Goal: Transaction & Acquisition: Download file/media

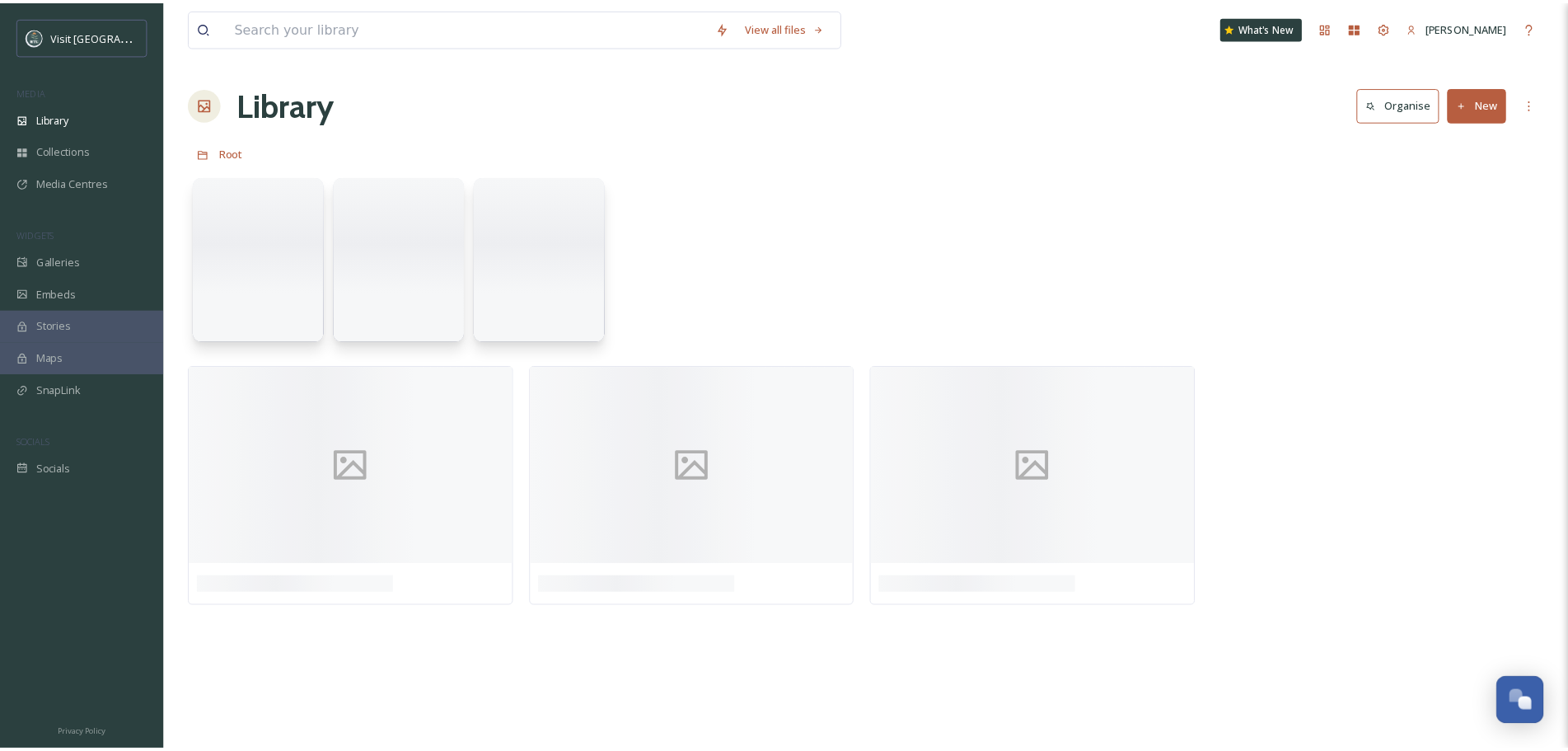
scroll to position [1273, 0]
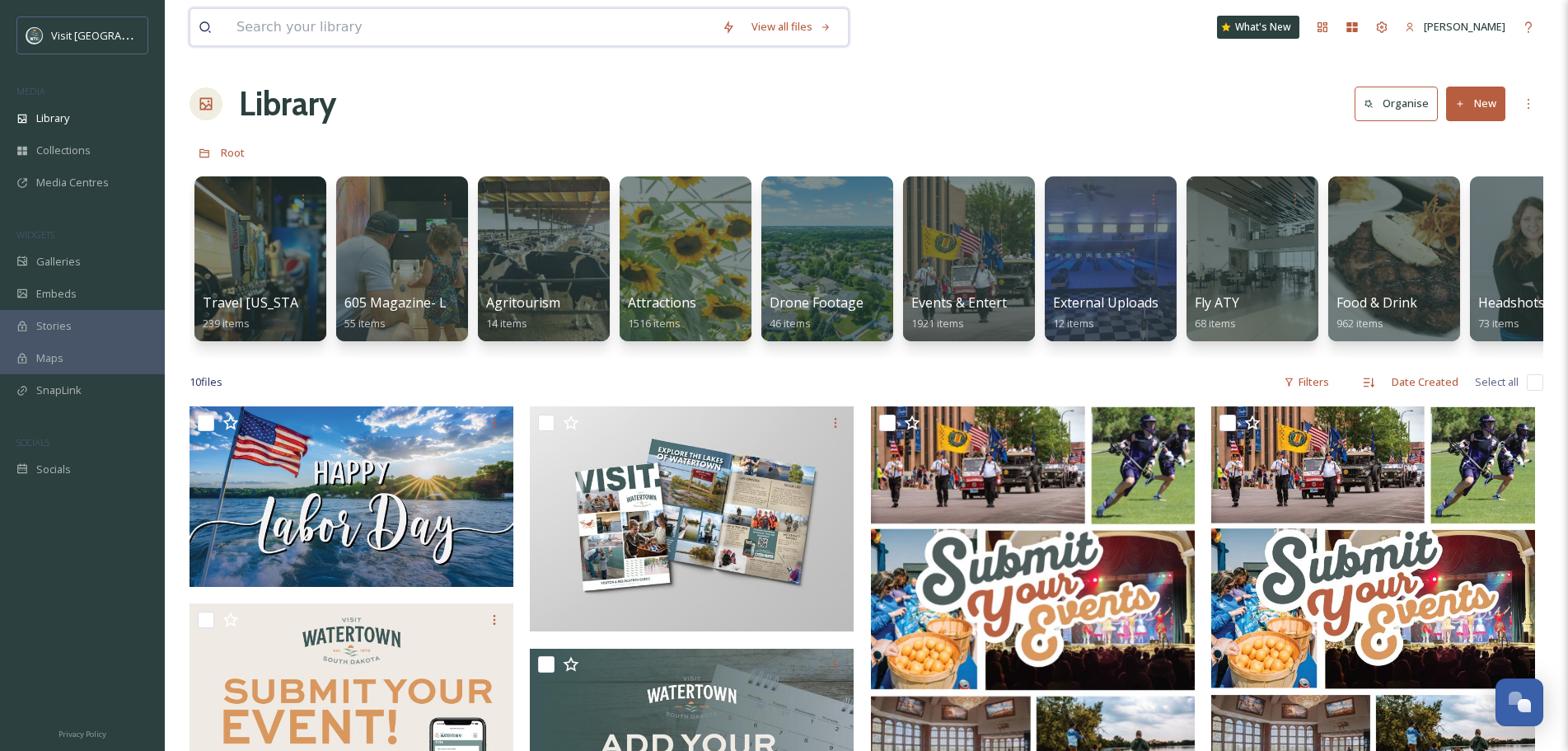
click at [477, 33] on input at bounding box center [471, 26] width 485 height 36
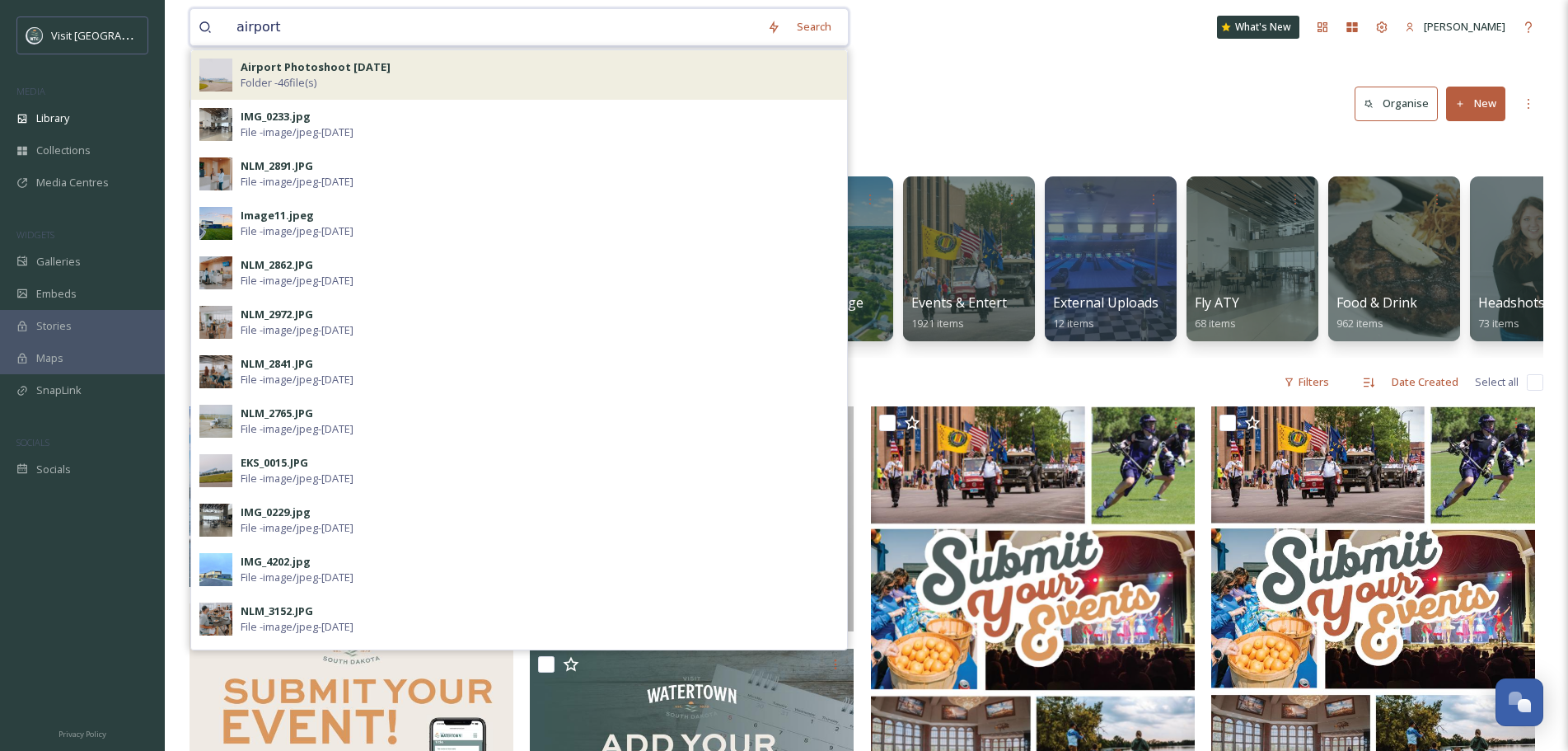
type input "airport"
click at [307, 67] on strong "Airport Photoshoot [DATE]" at bounding box center [315, 67] width 150 height 15
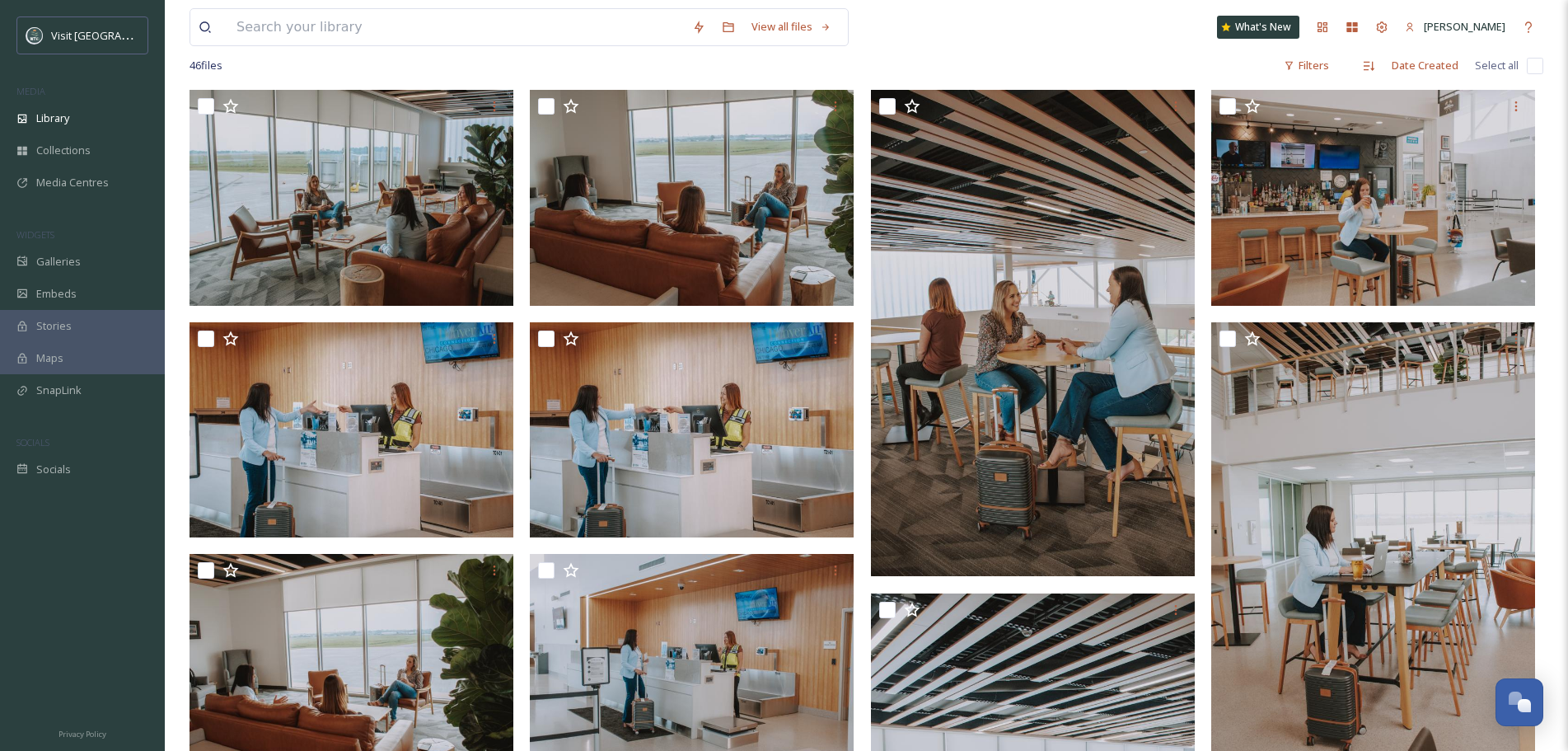
scroll to position [164, 0]
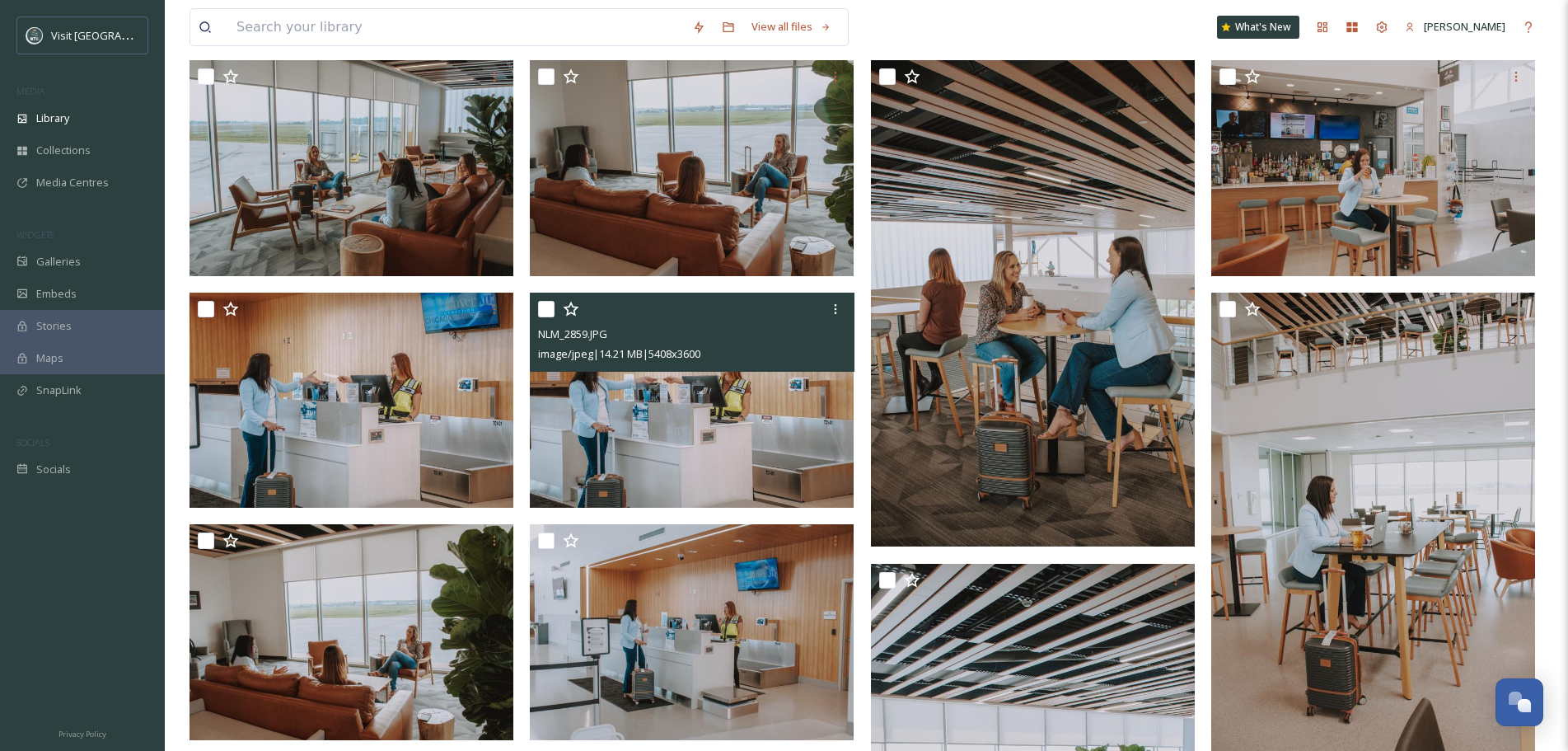
click at [765, 435] on img at bounding box center [691, 400] width 324 height 216
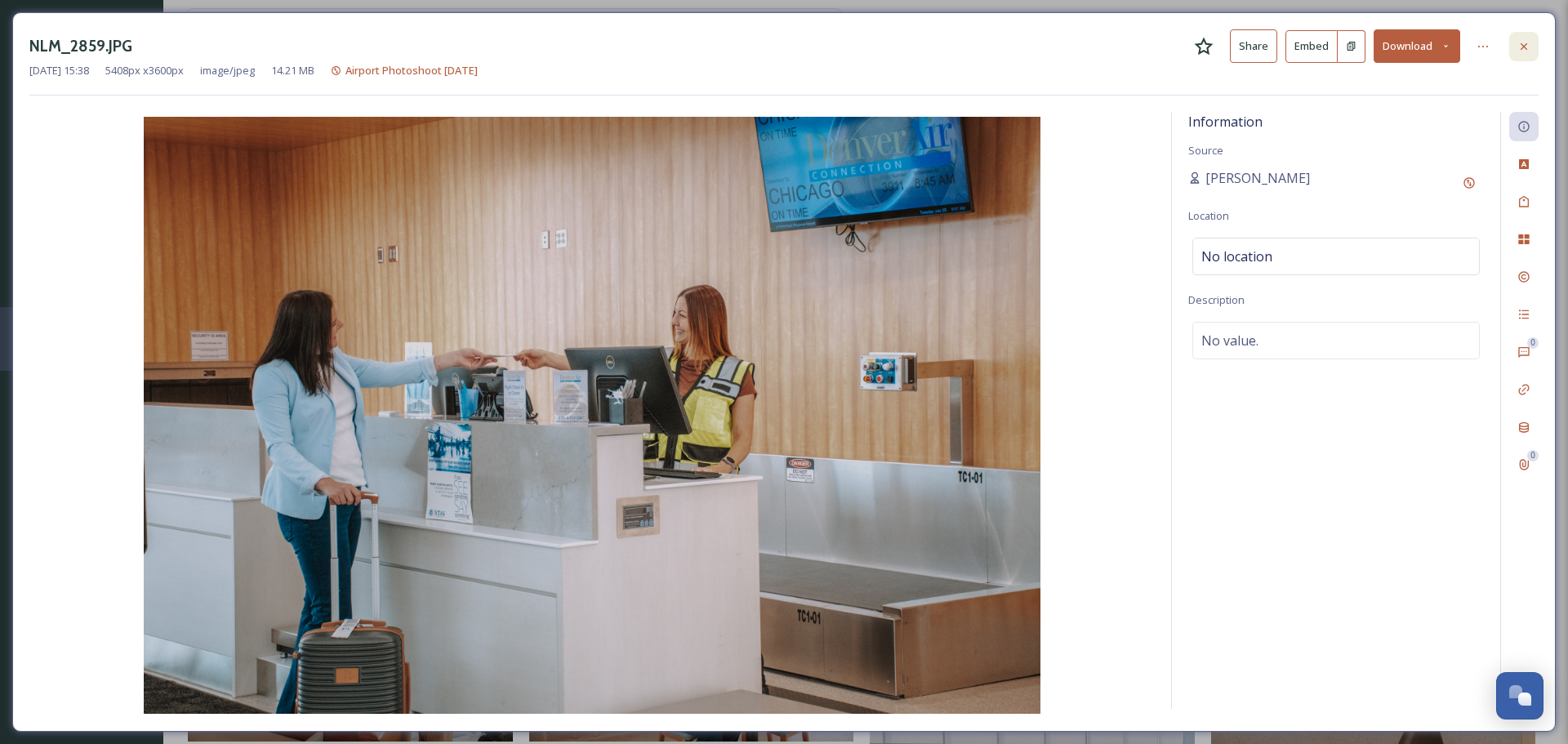
click at [1534, 49] on div at bounding box center [1523, 47] width 29 height 29
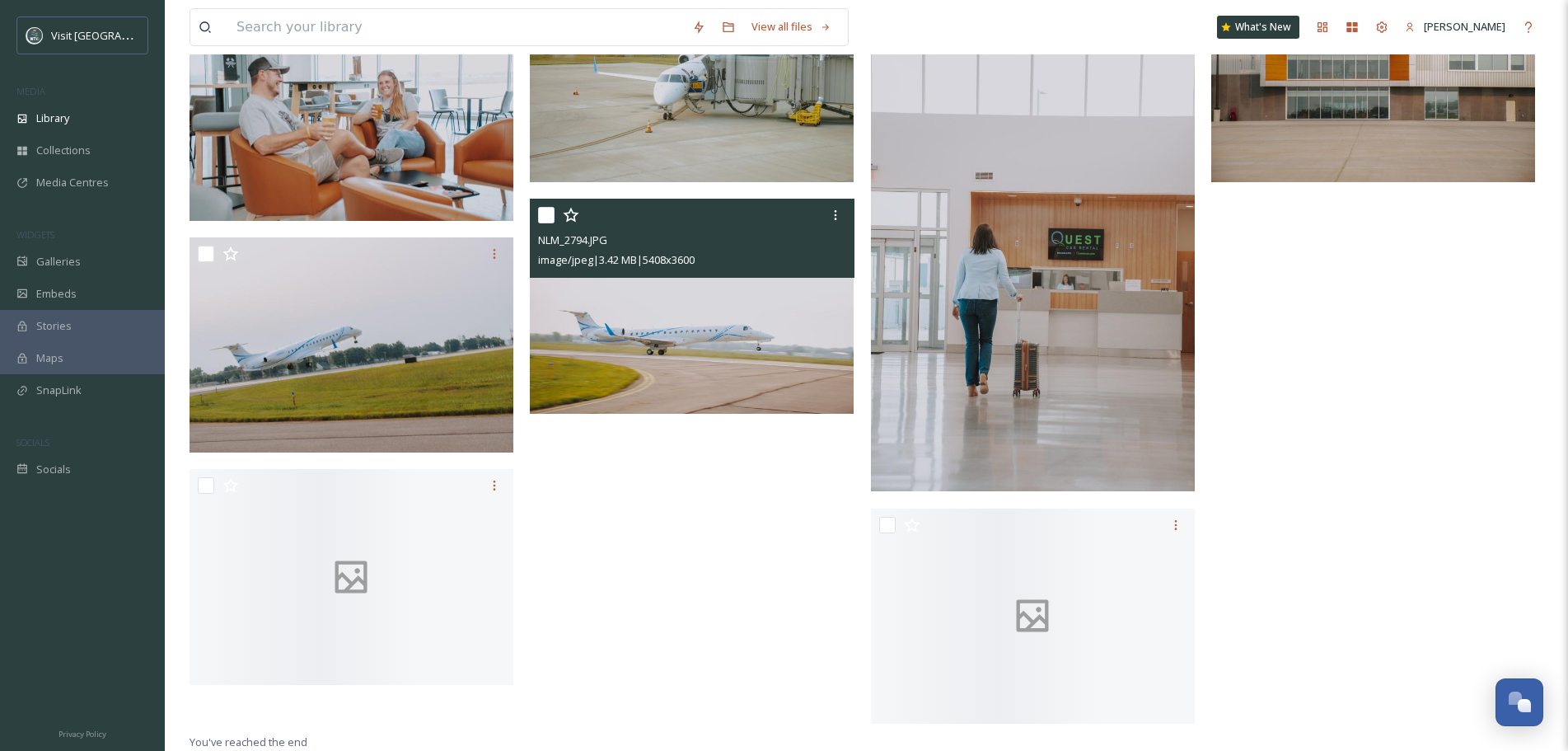
scroll to position [2851, 0]
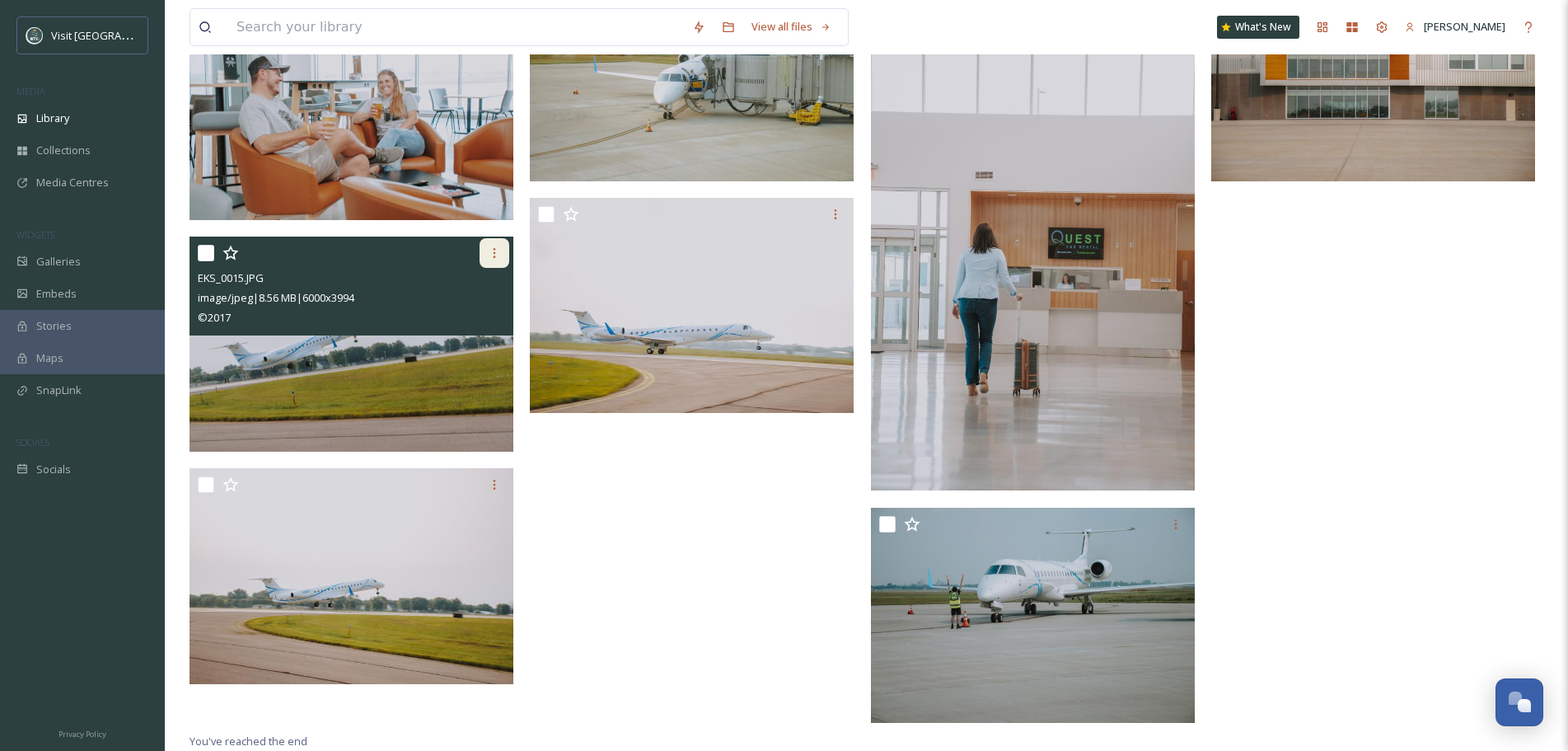
click at [486, 246] on div at bounding box center [494, 253] width 29 height 29
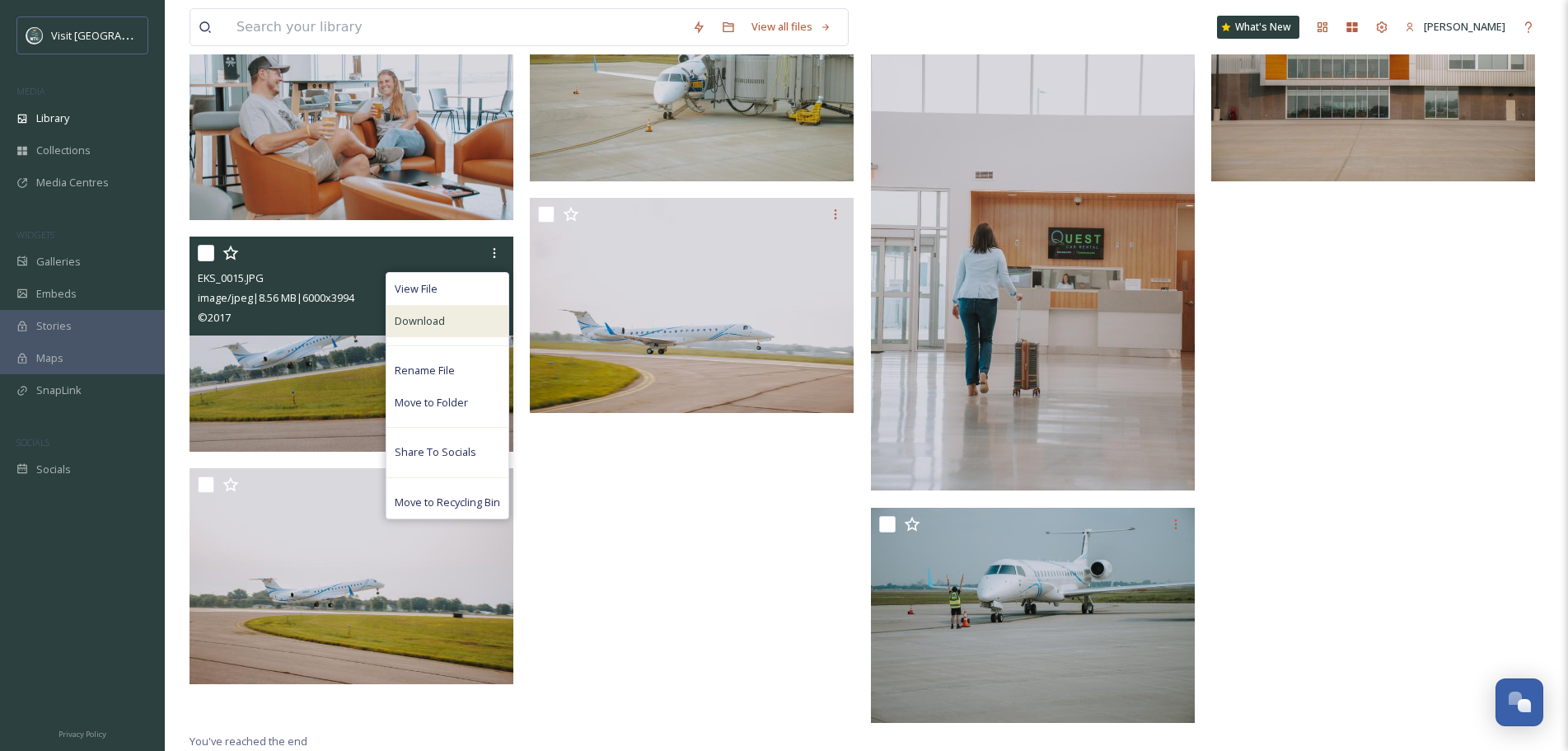
click at [456, 317] on div "Download" at bounding box center [447, 320] width 122 height 32
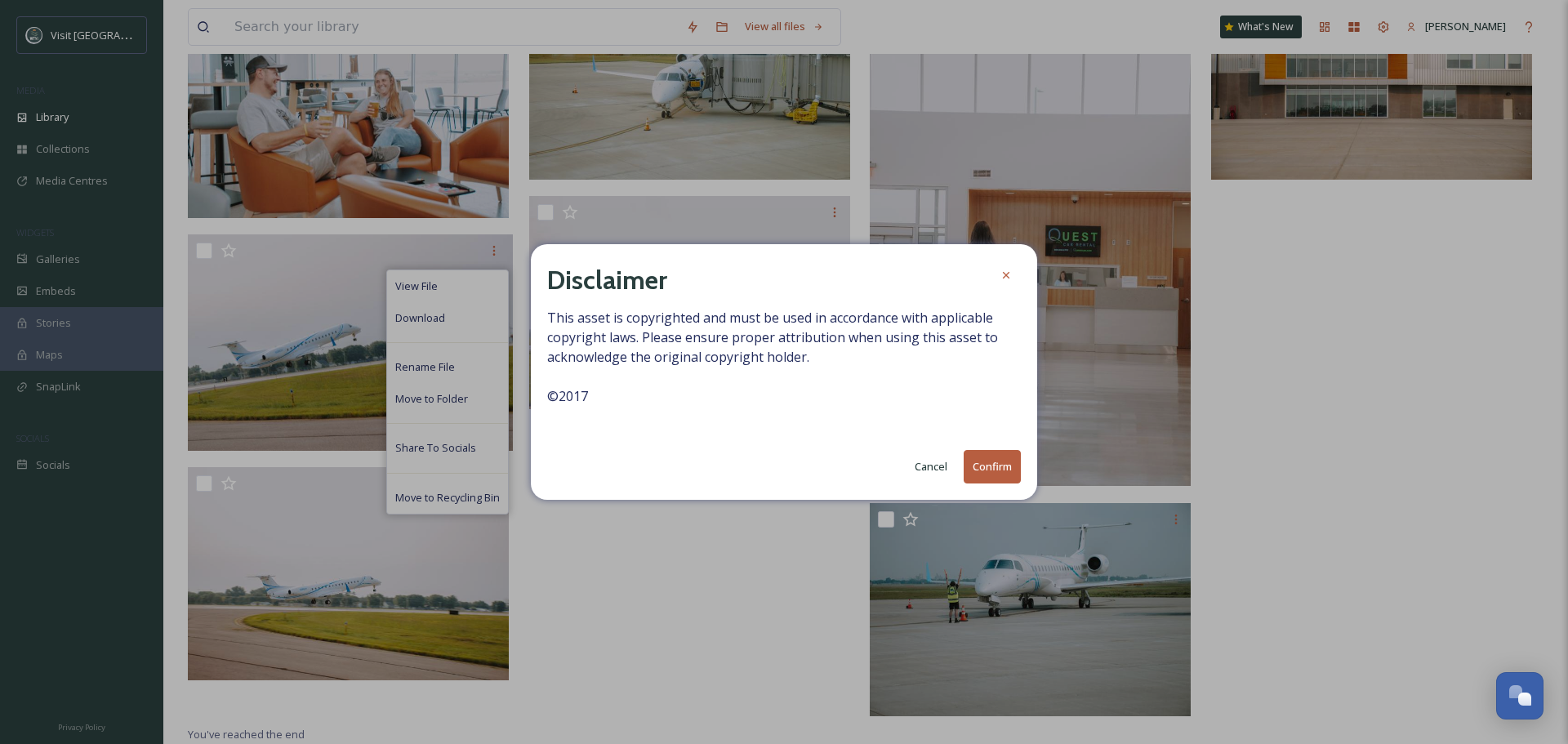
click at [1008, 466] on button "Confirm" at bounding box center [992, 467] width 57 height 34
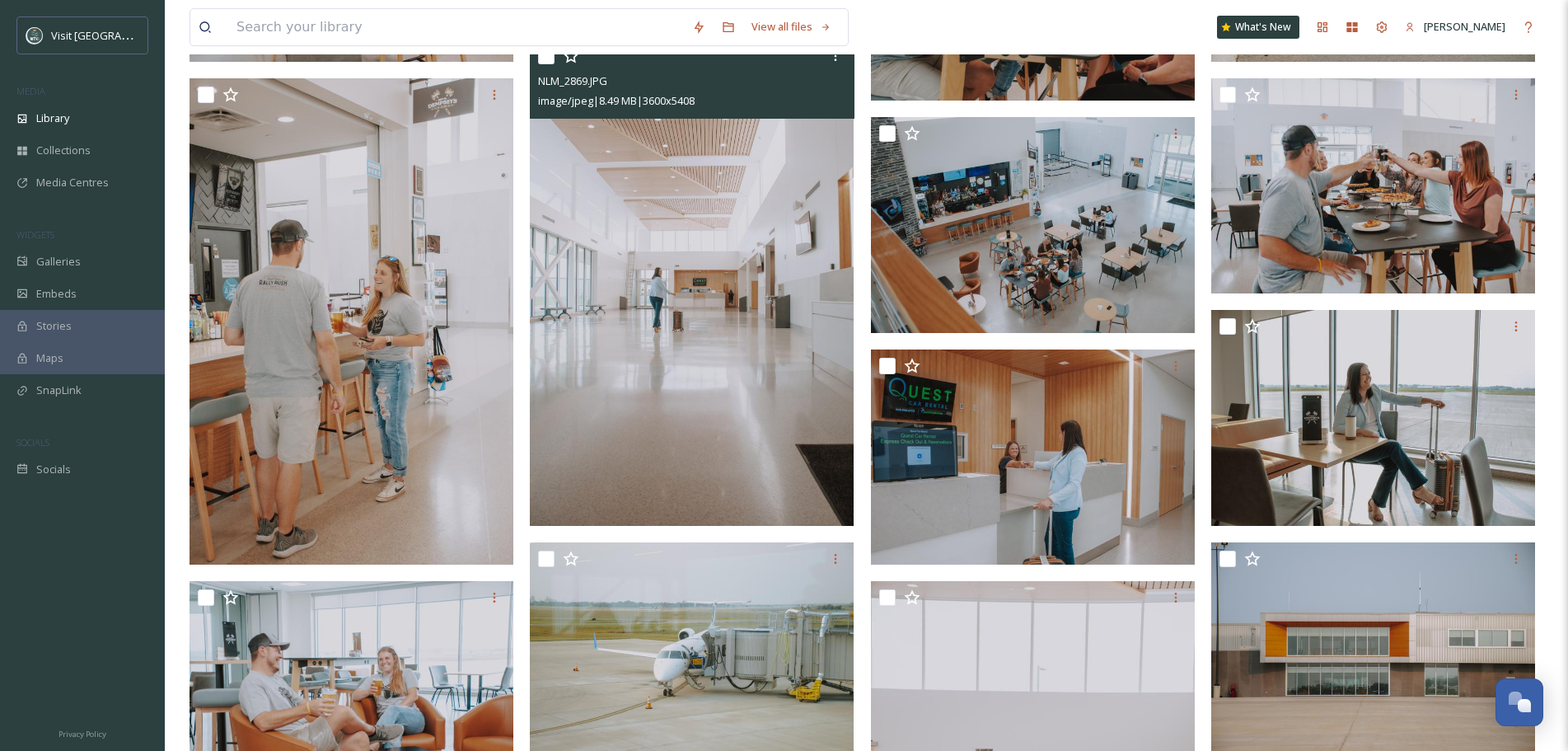
scroll to position [2192, 0]
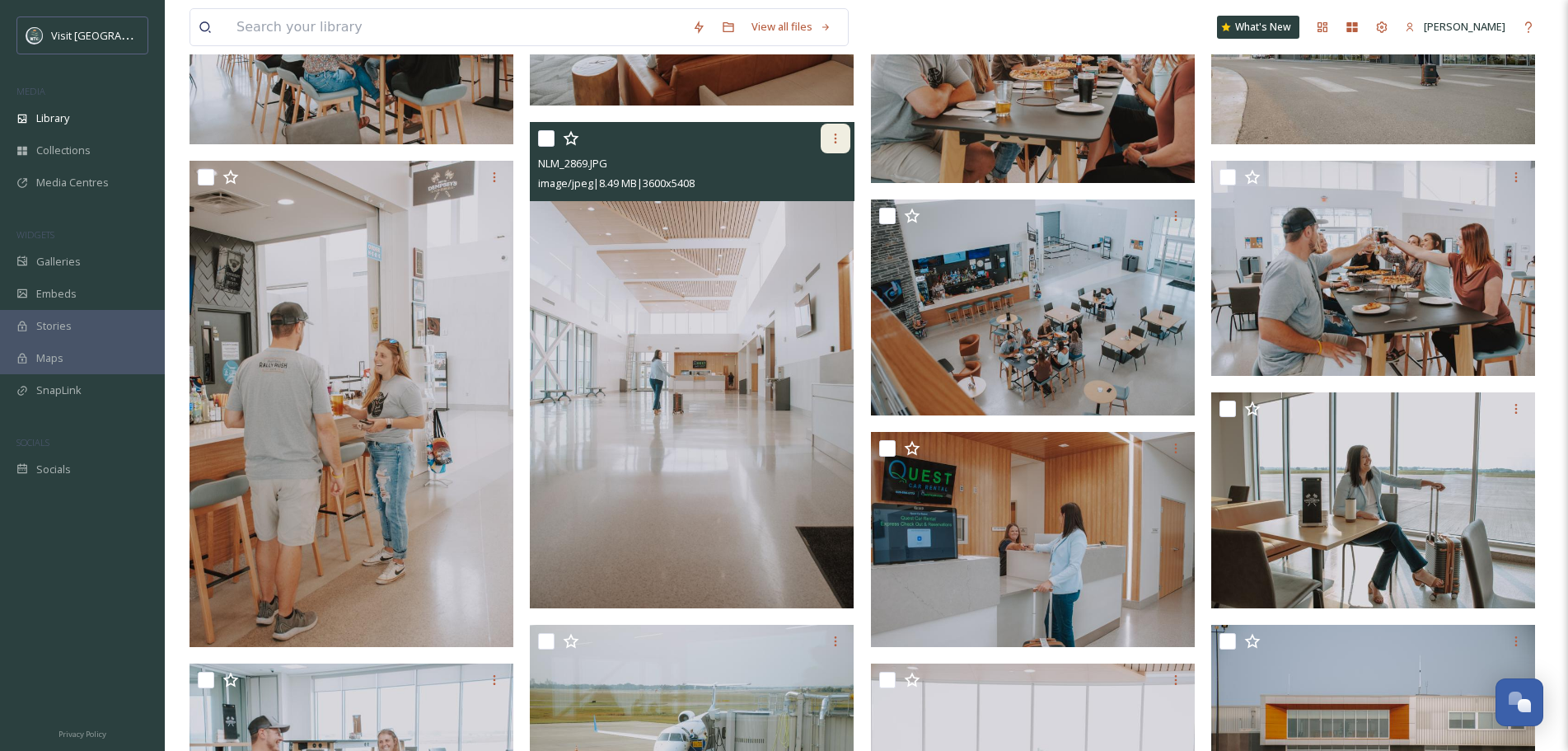
click at [836, 144] on icon at bounding box center [835, 138] width 13 height 13
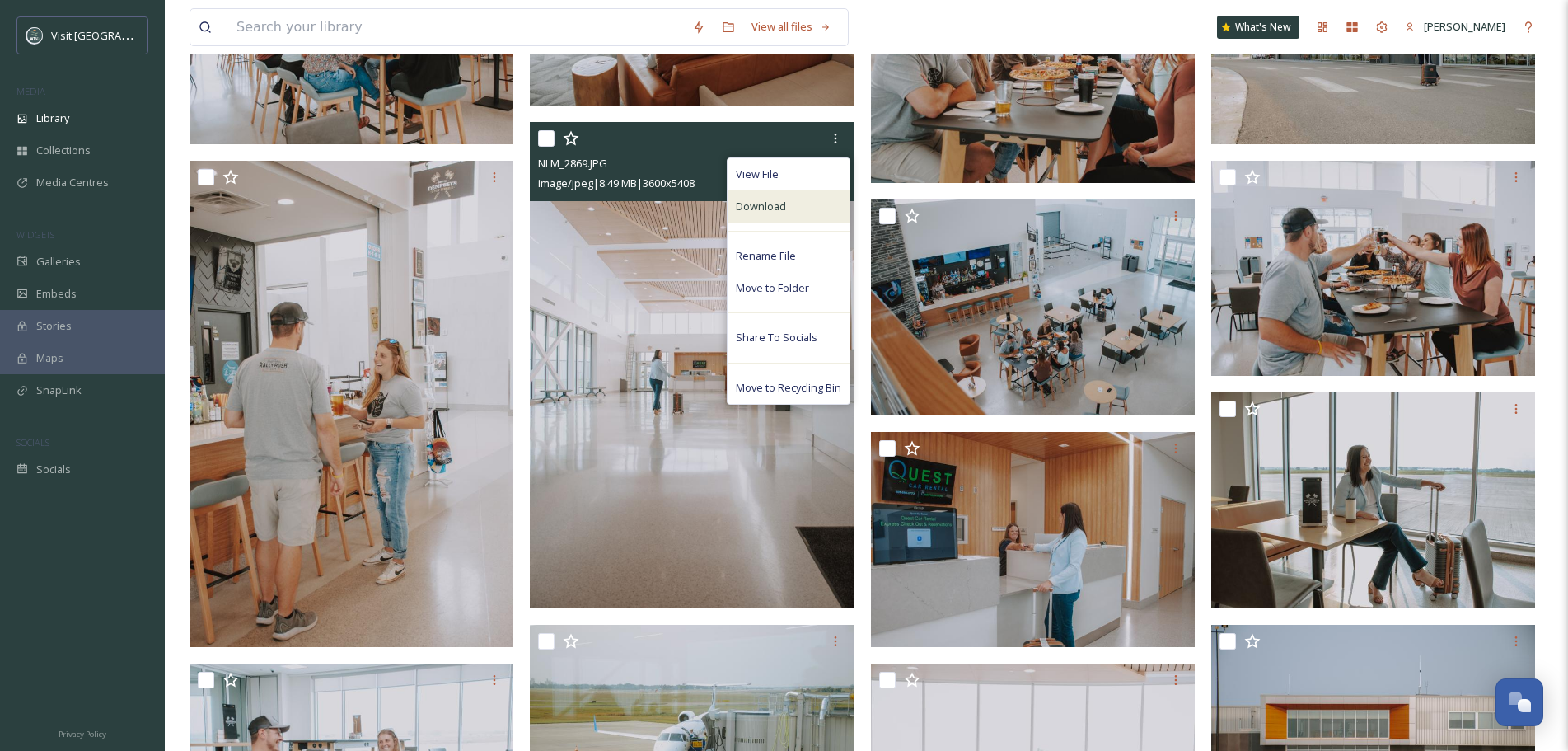
click at [782, 206] on span "Download" at bounding box center [761, 207] width 50 height 16
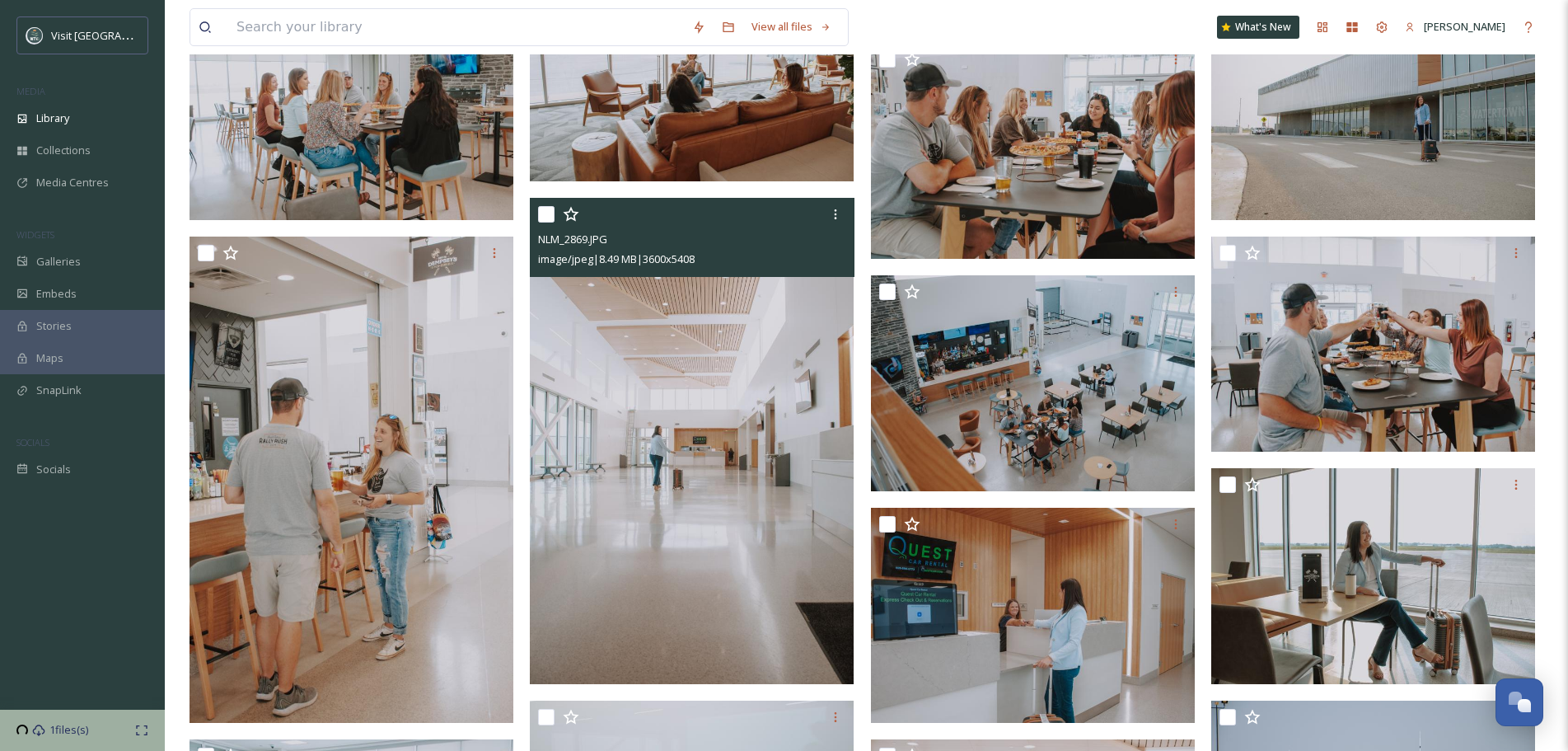
scroll to position [2027, 0]
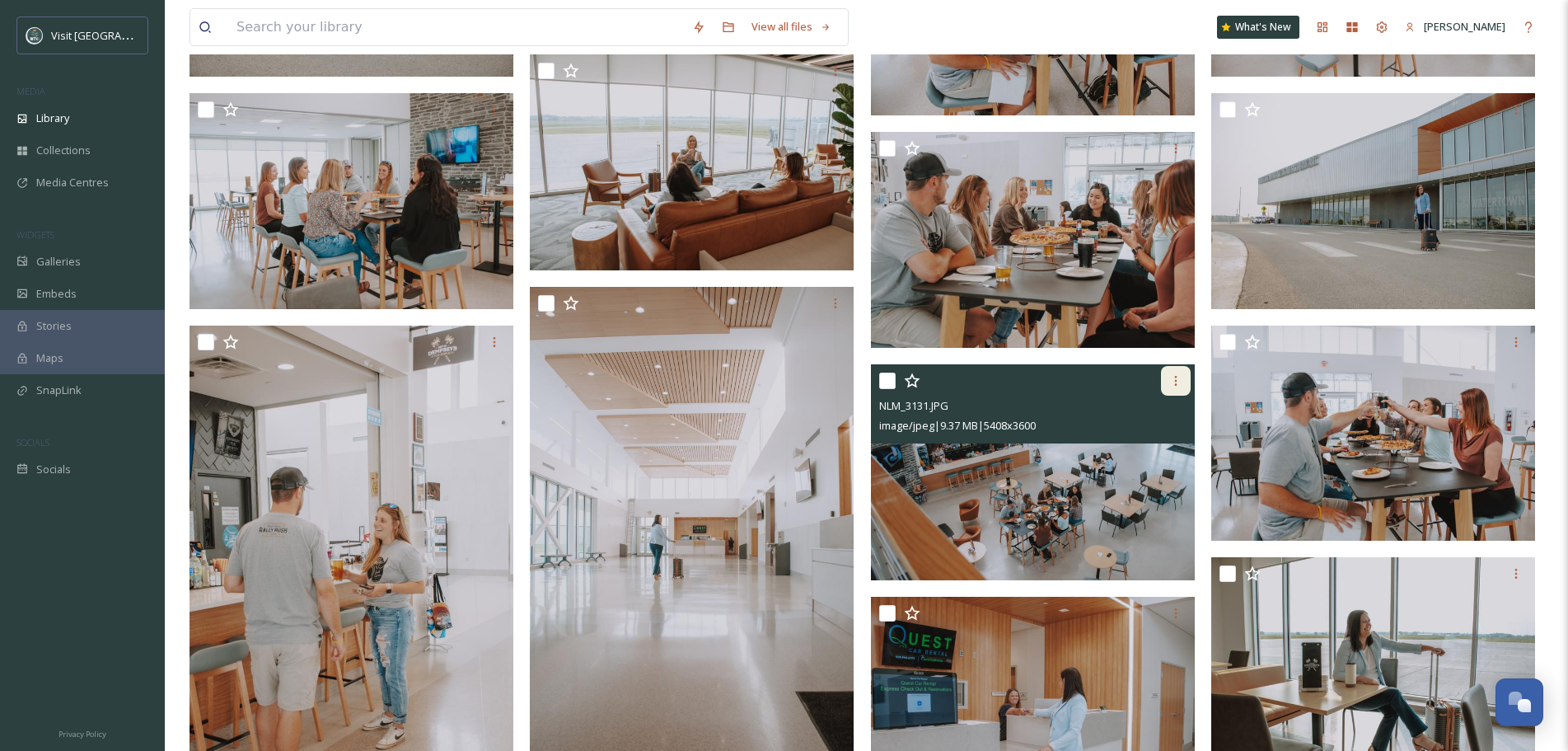
click at [1178, 374] on icon at bounding box center [1175, 380] width 13 height 13
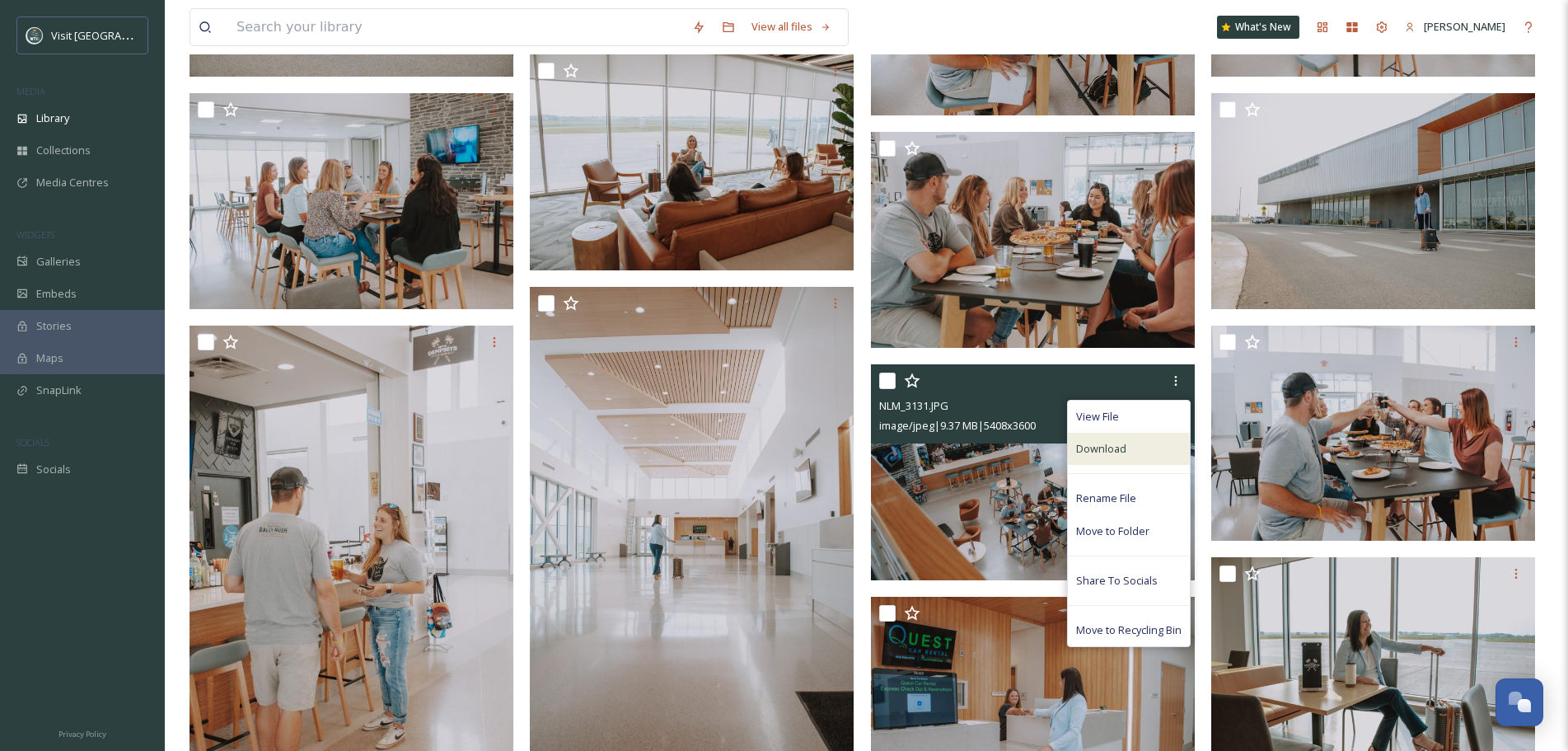
click at [1153, 448] on div "Download" at bounding box center [1129, 448] width 122 height 32
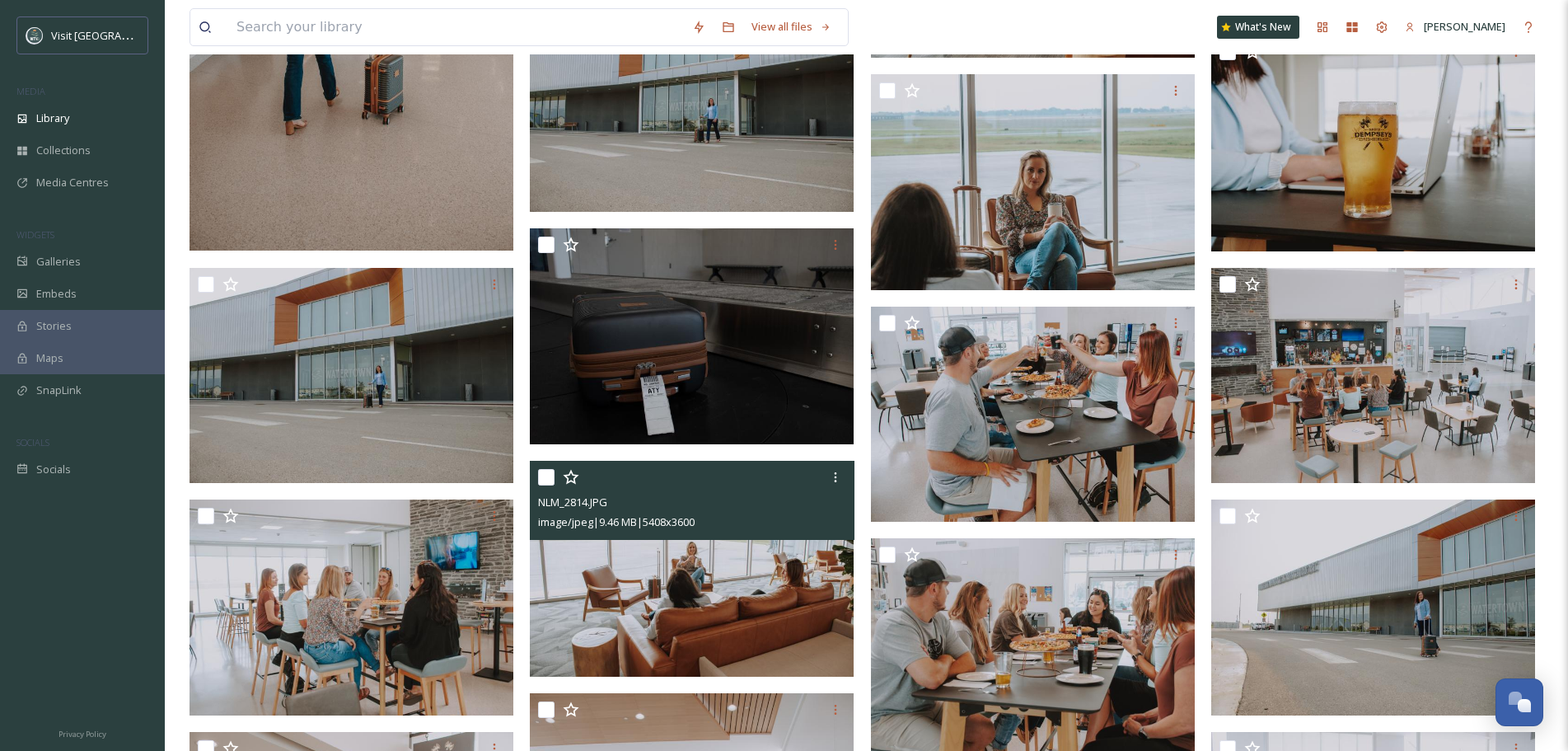
scroll to position [1616, 0]
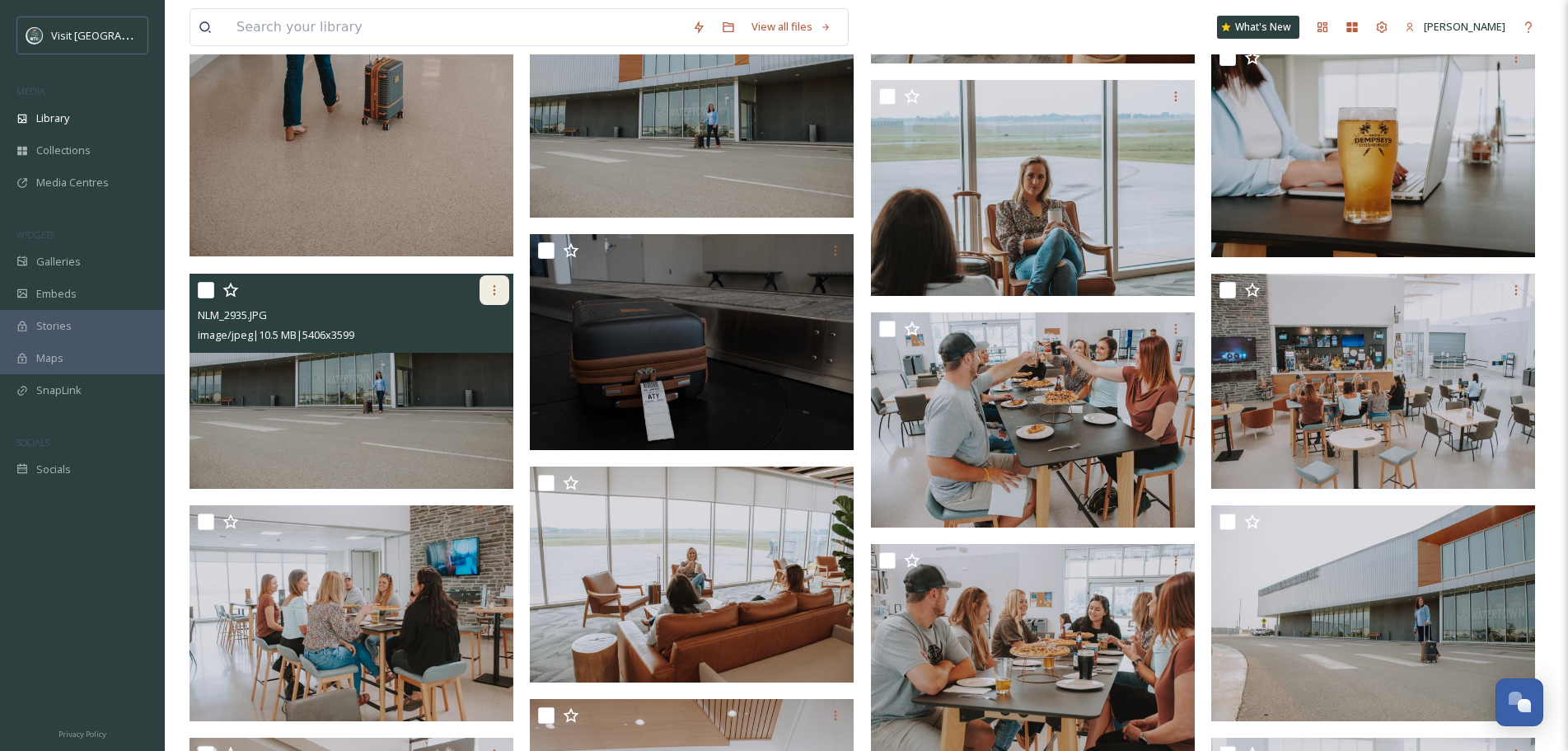
click at [487, 292] on icon at bounding box center [493, 290] width 13 height 13
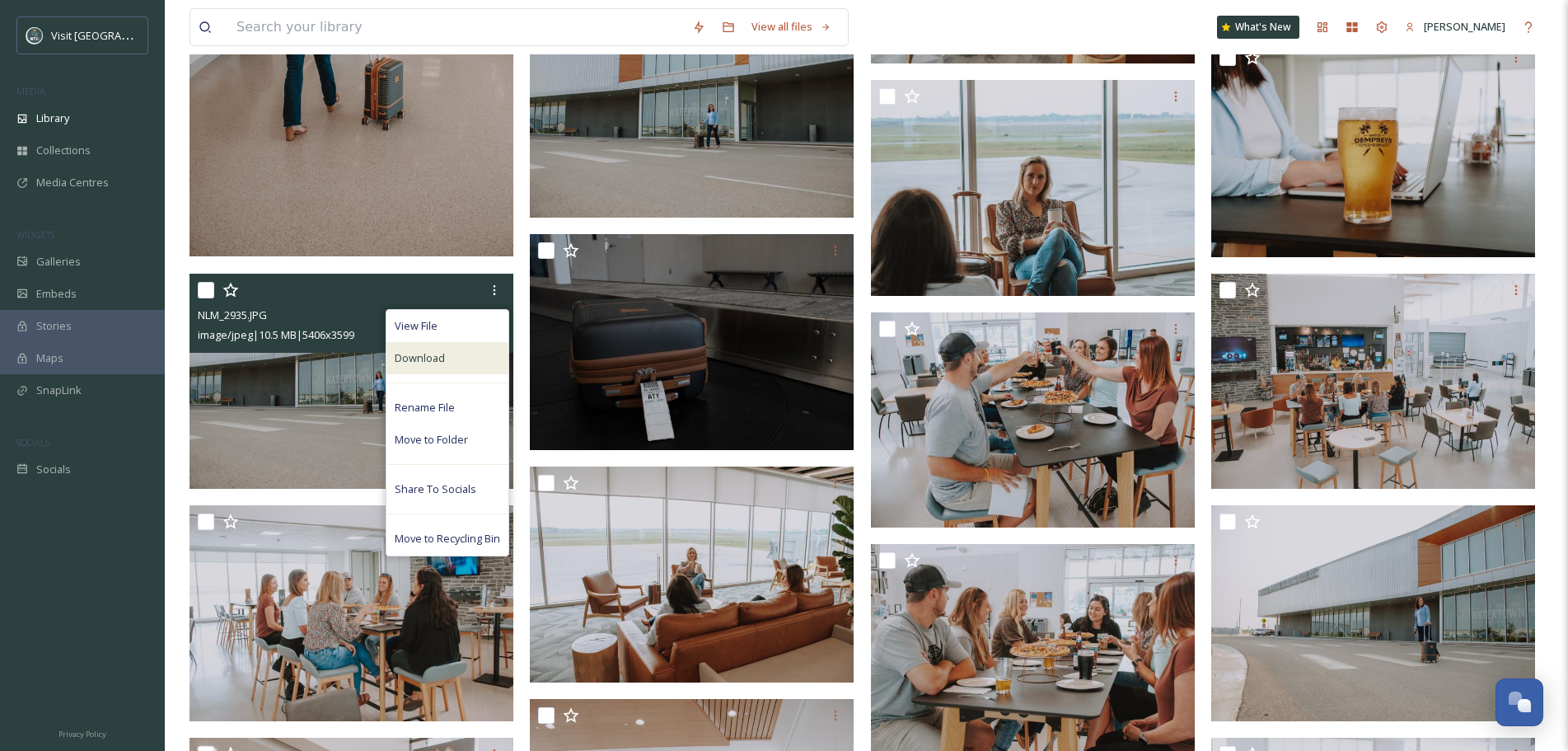
click at [468, 354] on div "Download" at bounding box center [447, 357] width 122 height 32
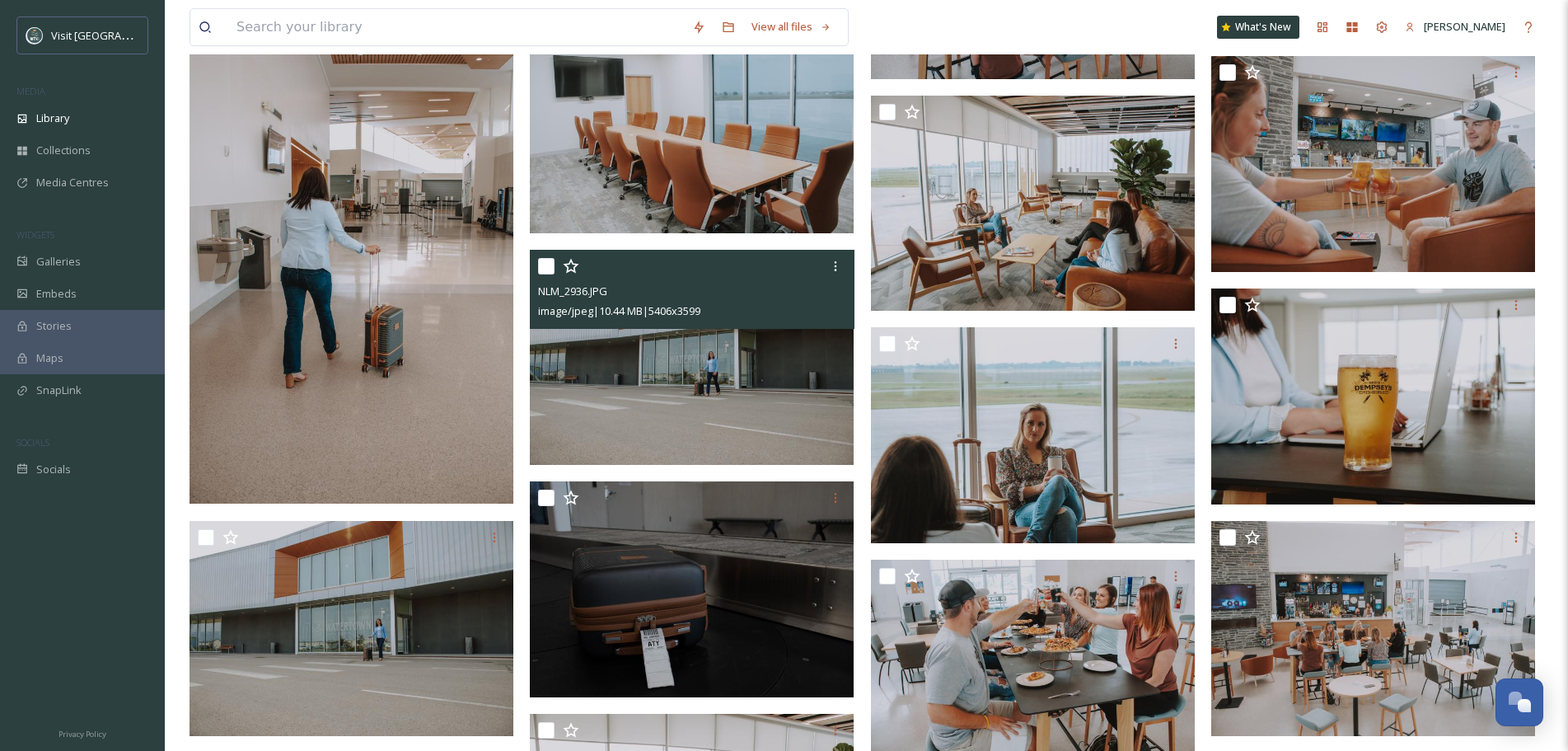
scroll to position [1286, 0]
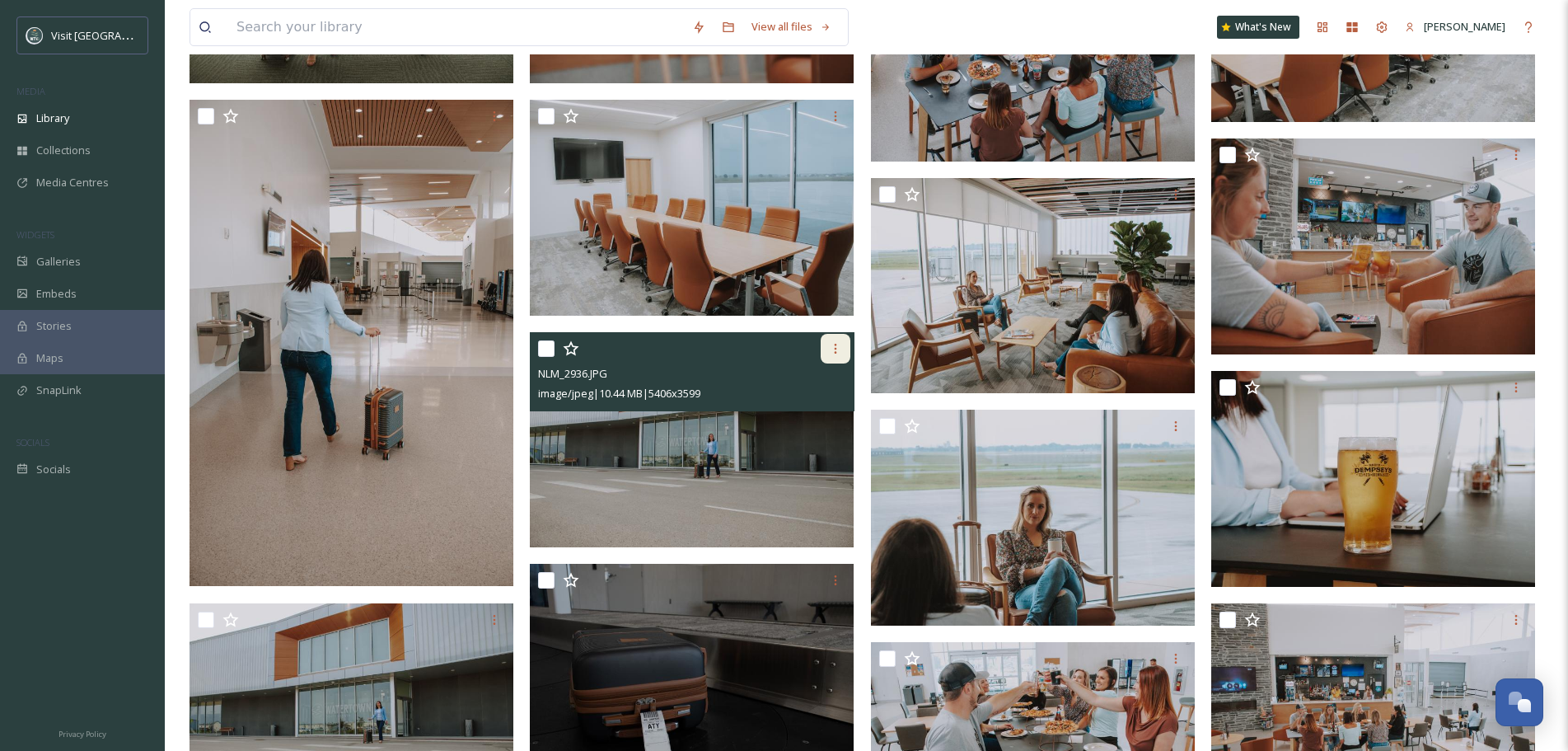
click at [835, 343] on icon at bounding box center [835, 348] width 13 height 13
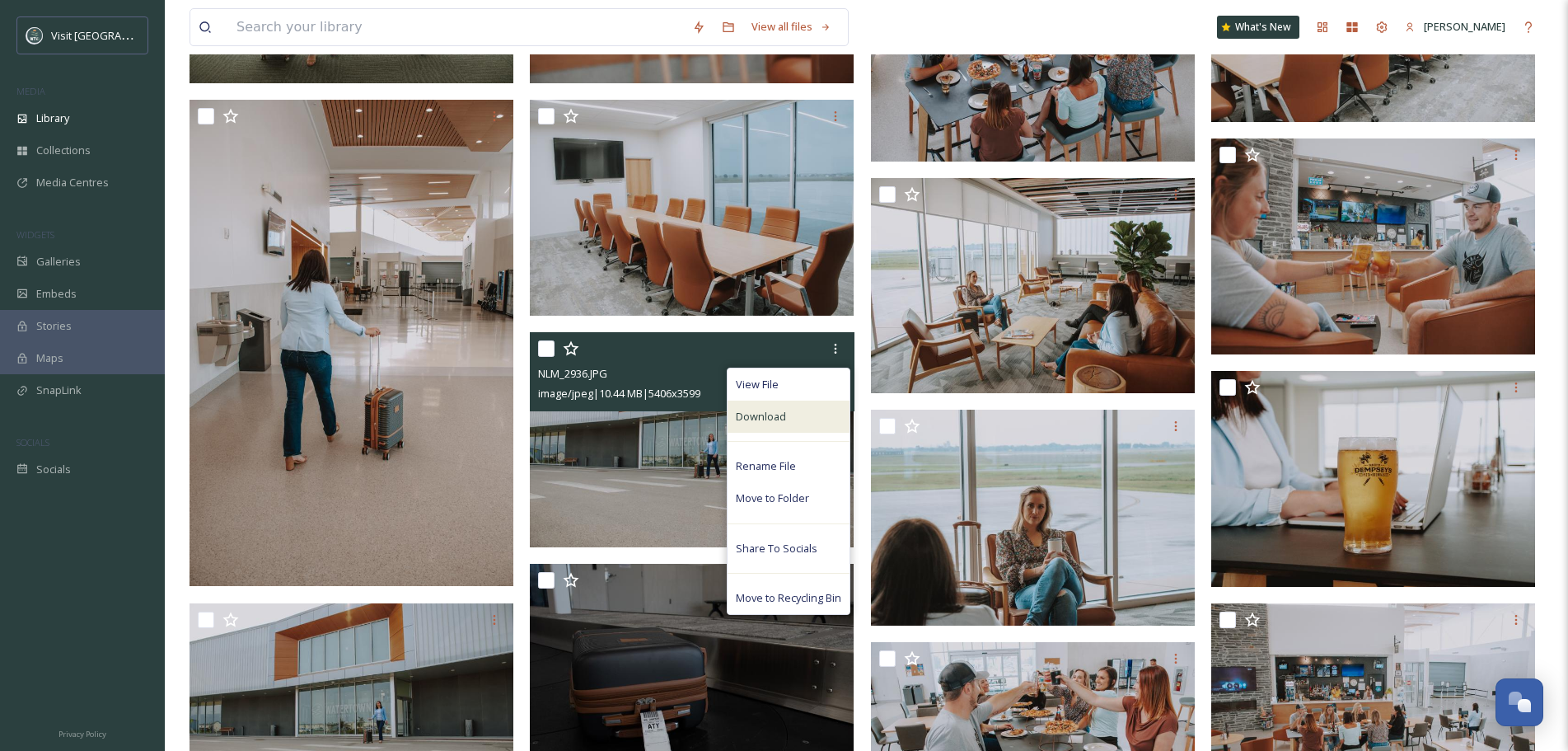
click at [805, 413] on div "Download" at bounding box center [788, 416] width 122 height 32
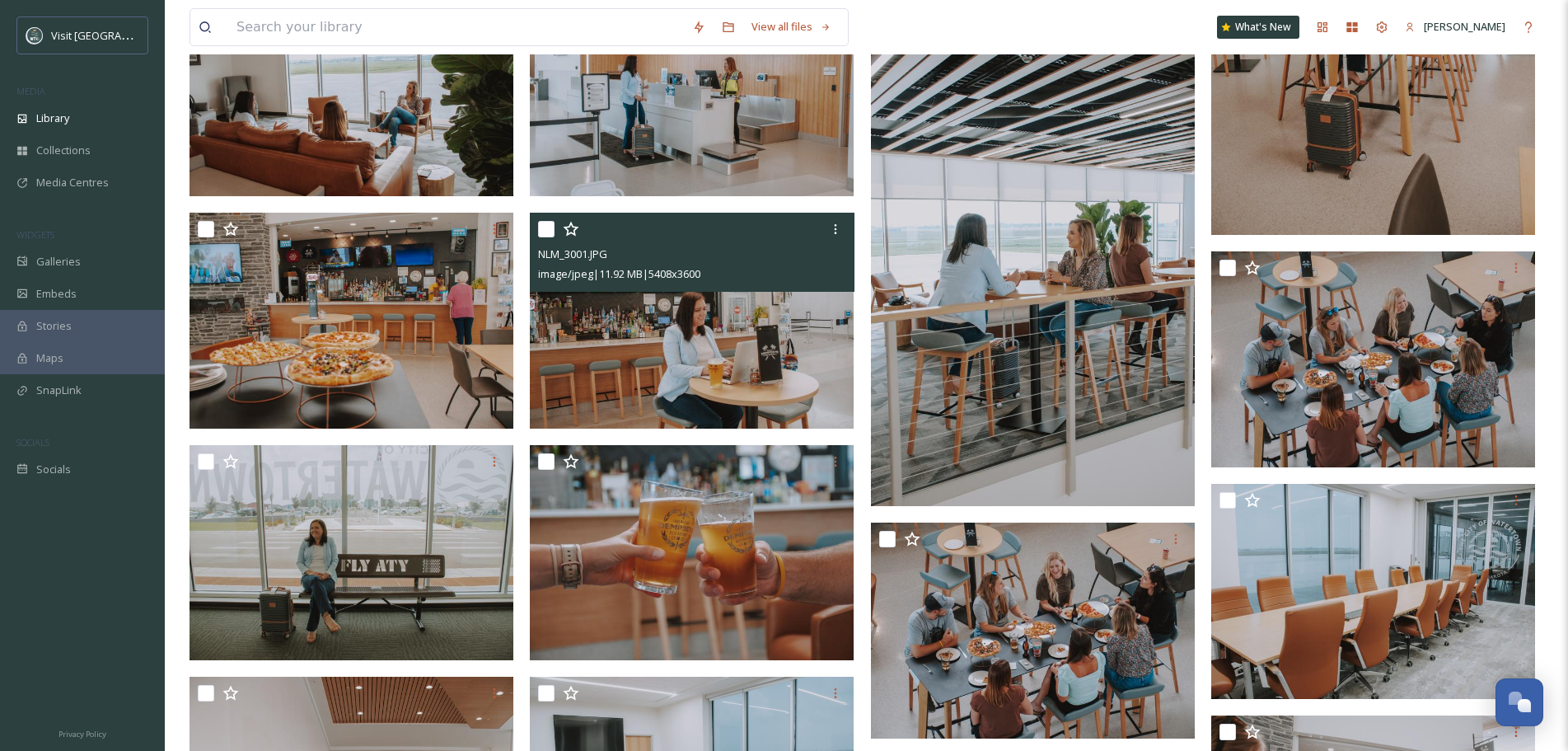
scroll to position [627, 0]
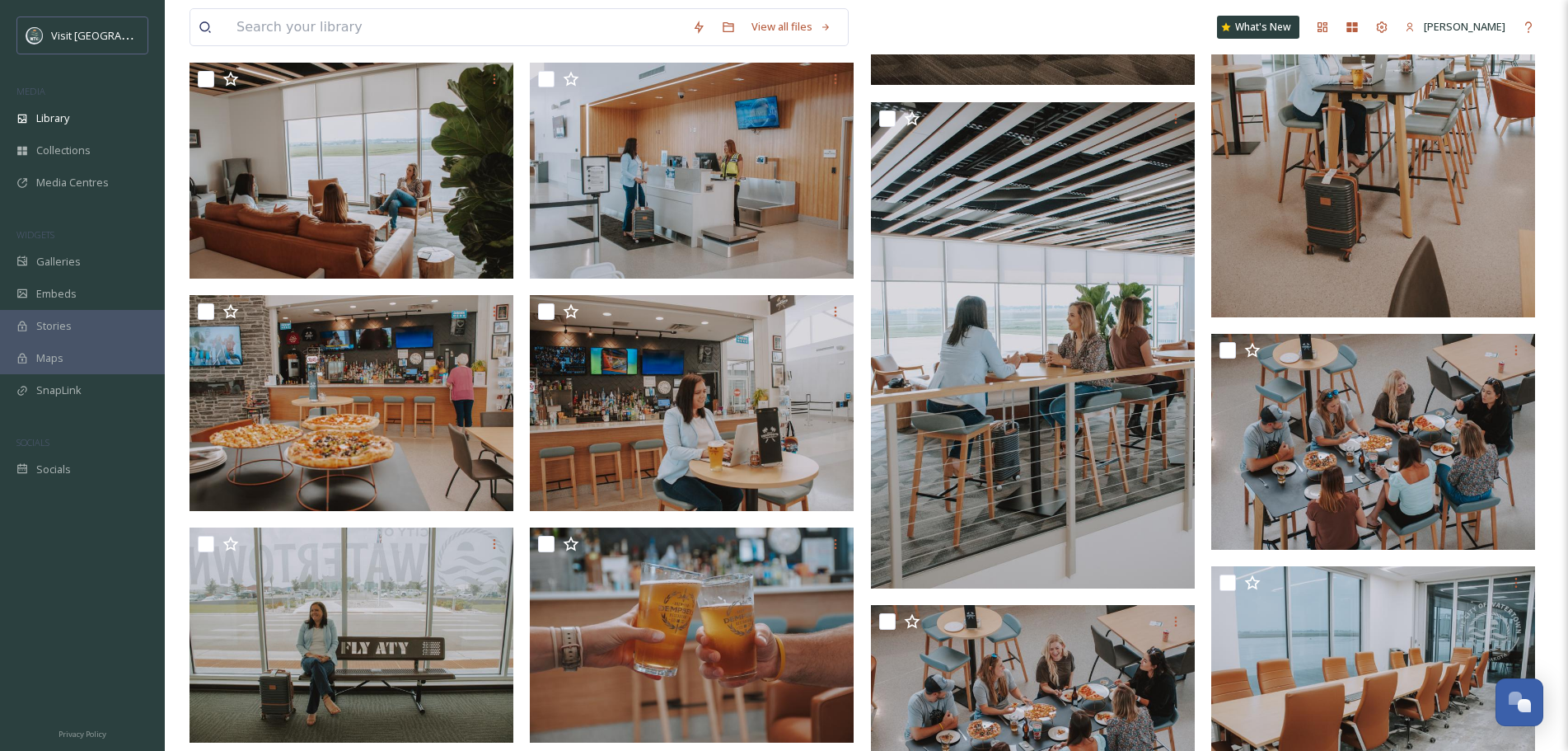
click at [1052, 31] on div "View all files What's New [PERSON_NAME]" at bounding box center [866, 27] width 1354 height 55
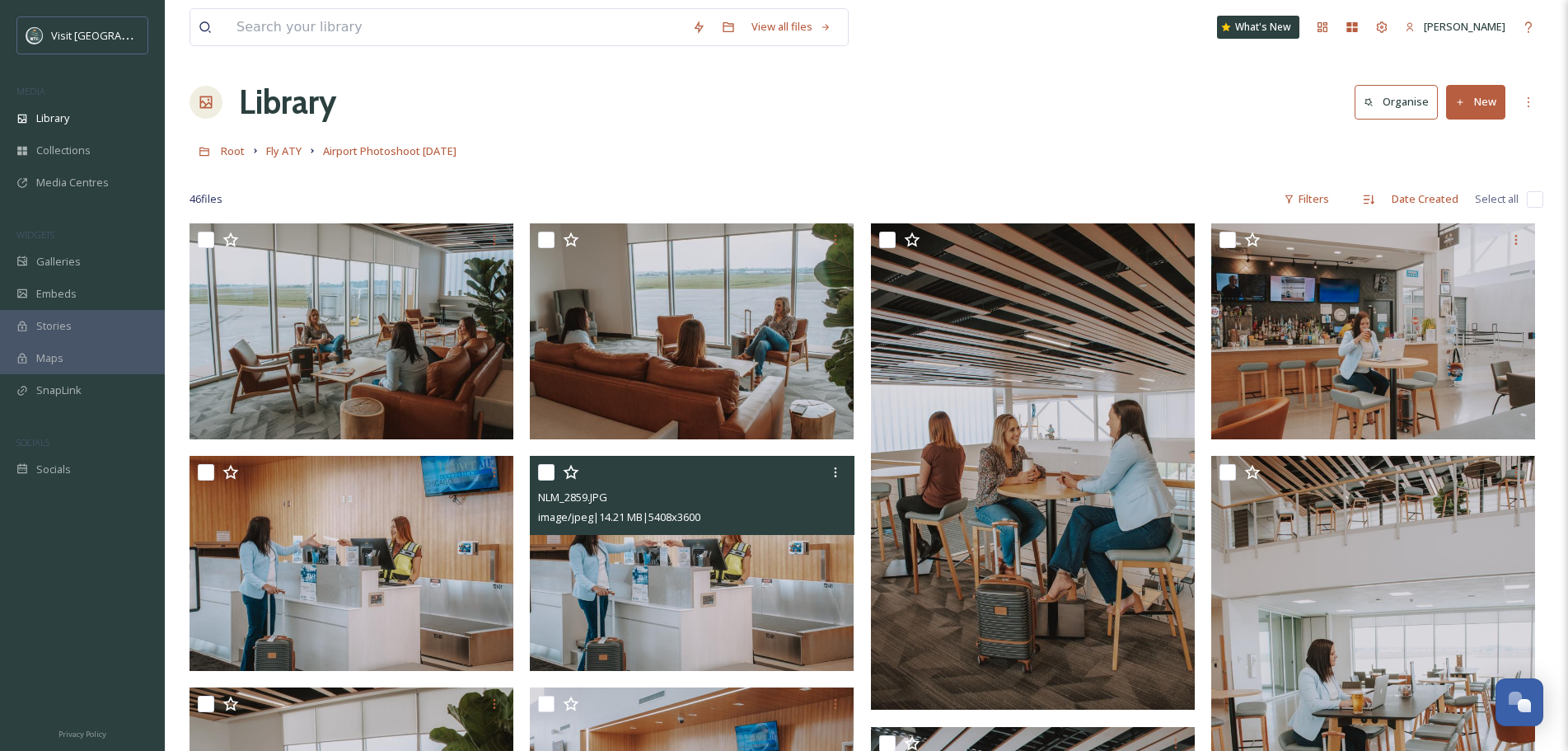
scroll to position [0, 0]
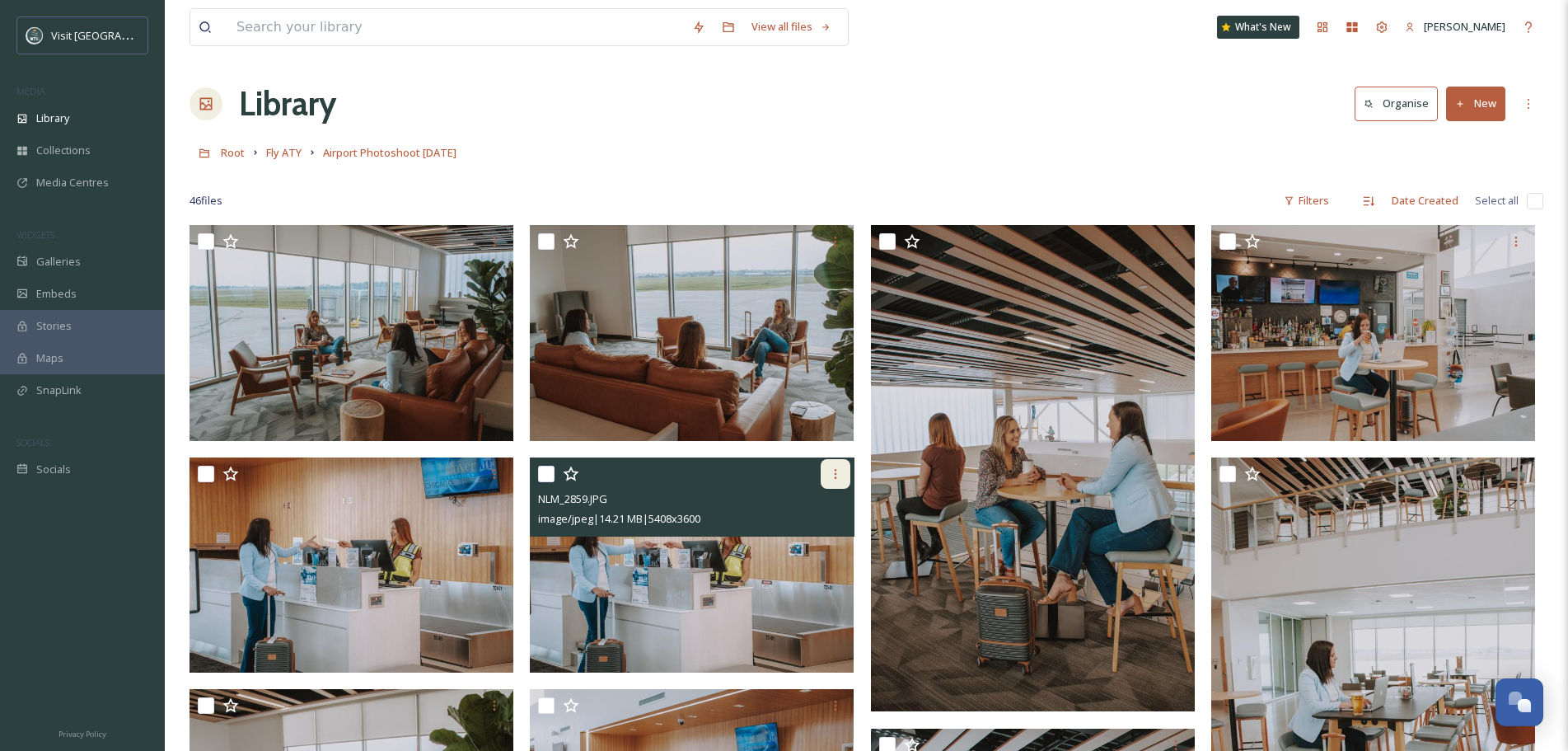
click at [822, 466] on div at bounding box center [835, 474] width 29 height 29
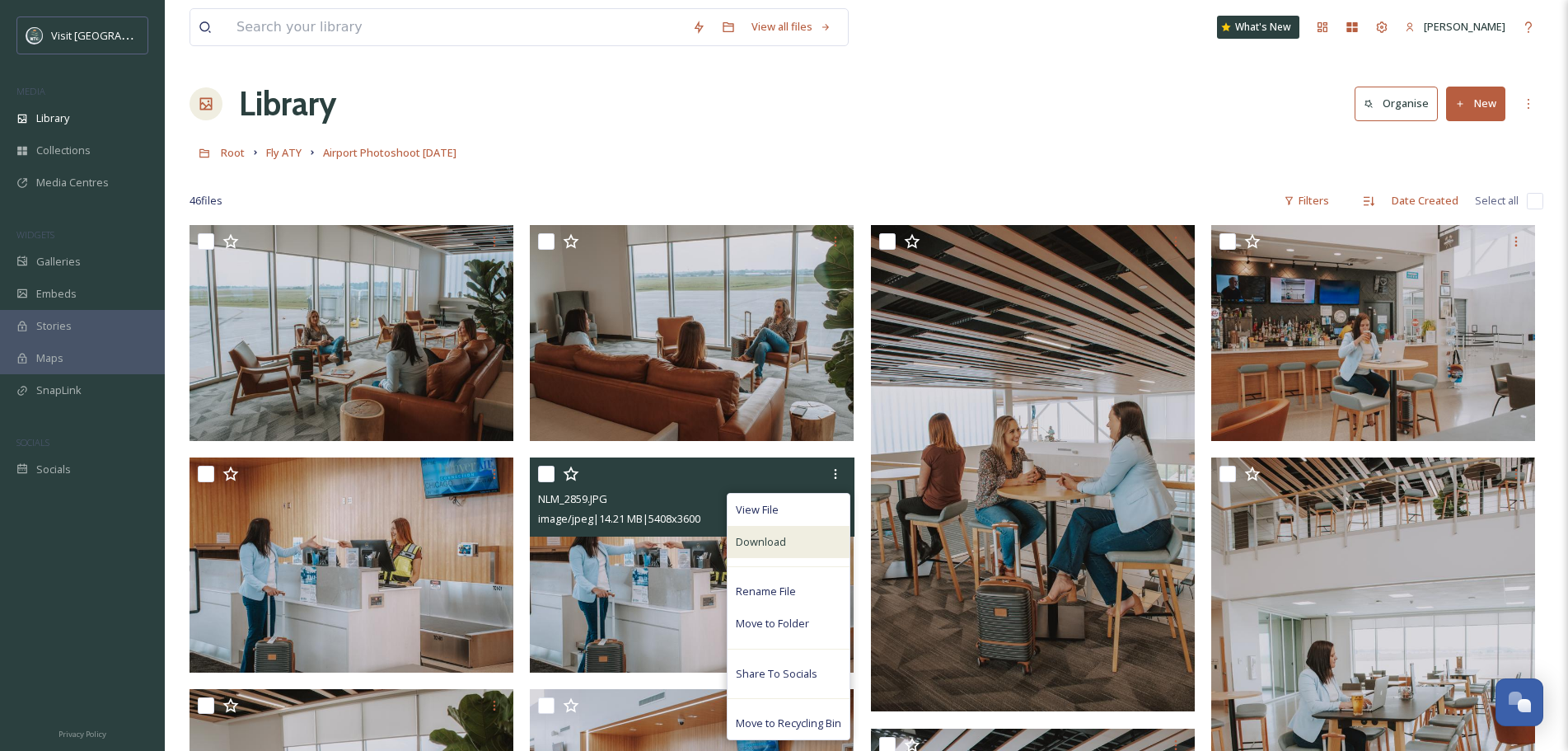
click at [783, 548] on span "Download" at bounding box center [761, 541] width 50 height 16
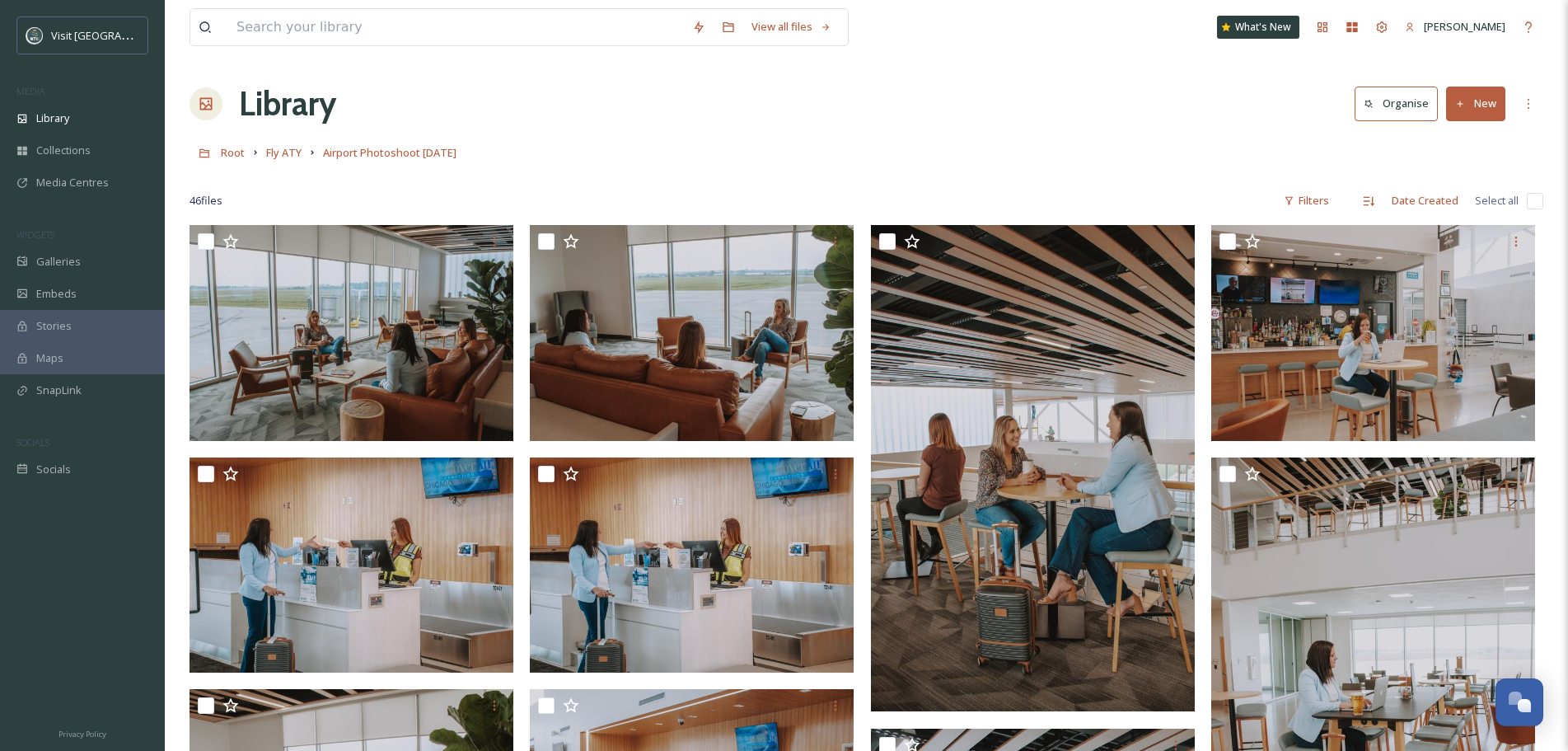
click at [1004, 127] on div "Library Organise New" at bounding box center [866, 104] width 1354 height 49
click at [1555, 738] on div at bounding box center [1555, 738] width 0 height 0
click at [383, 23] on input at bounding box center [455, 26] width 455 height 36
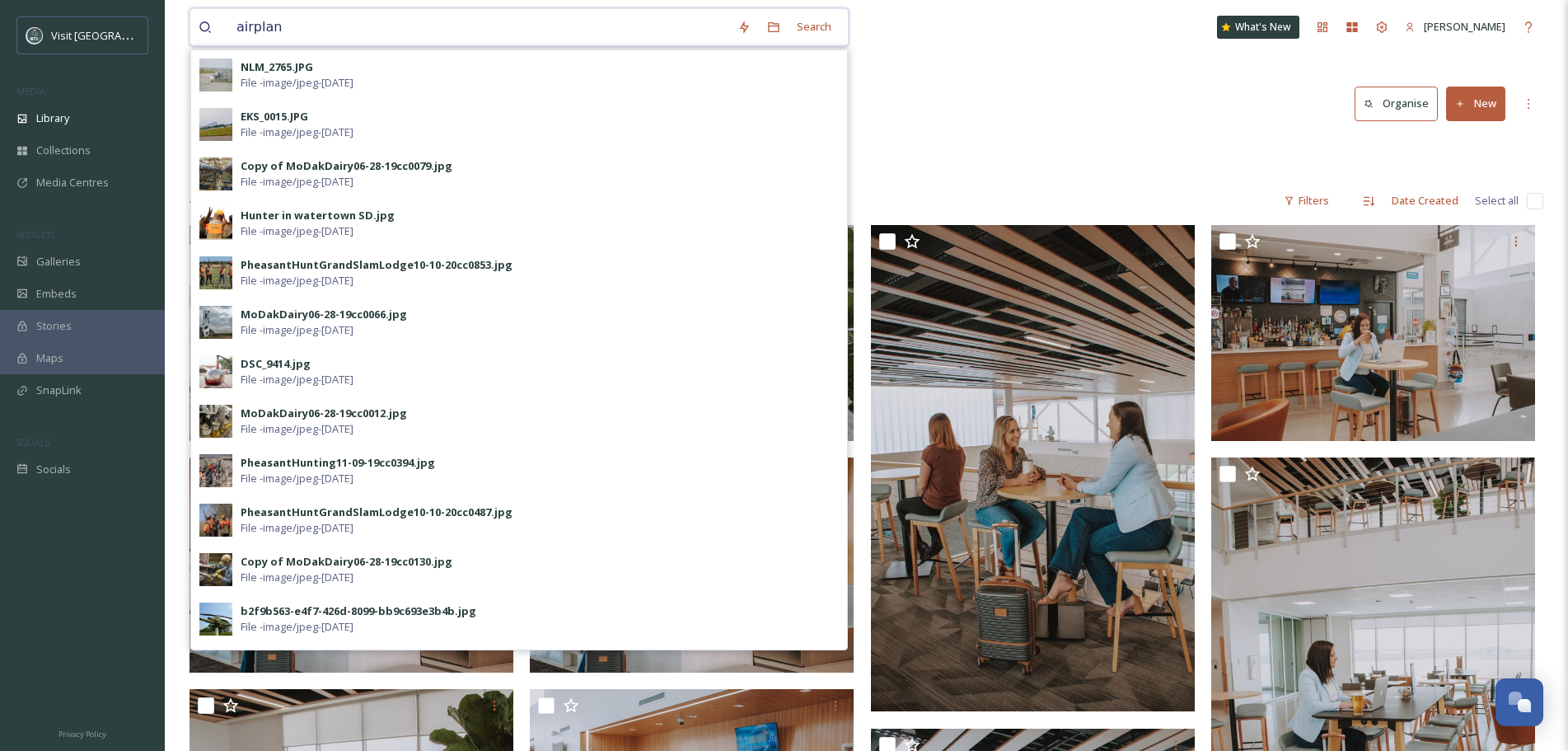
type input "airplane"
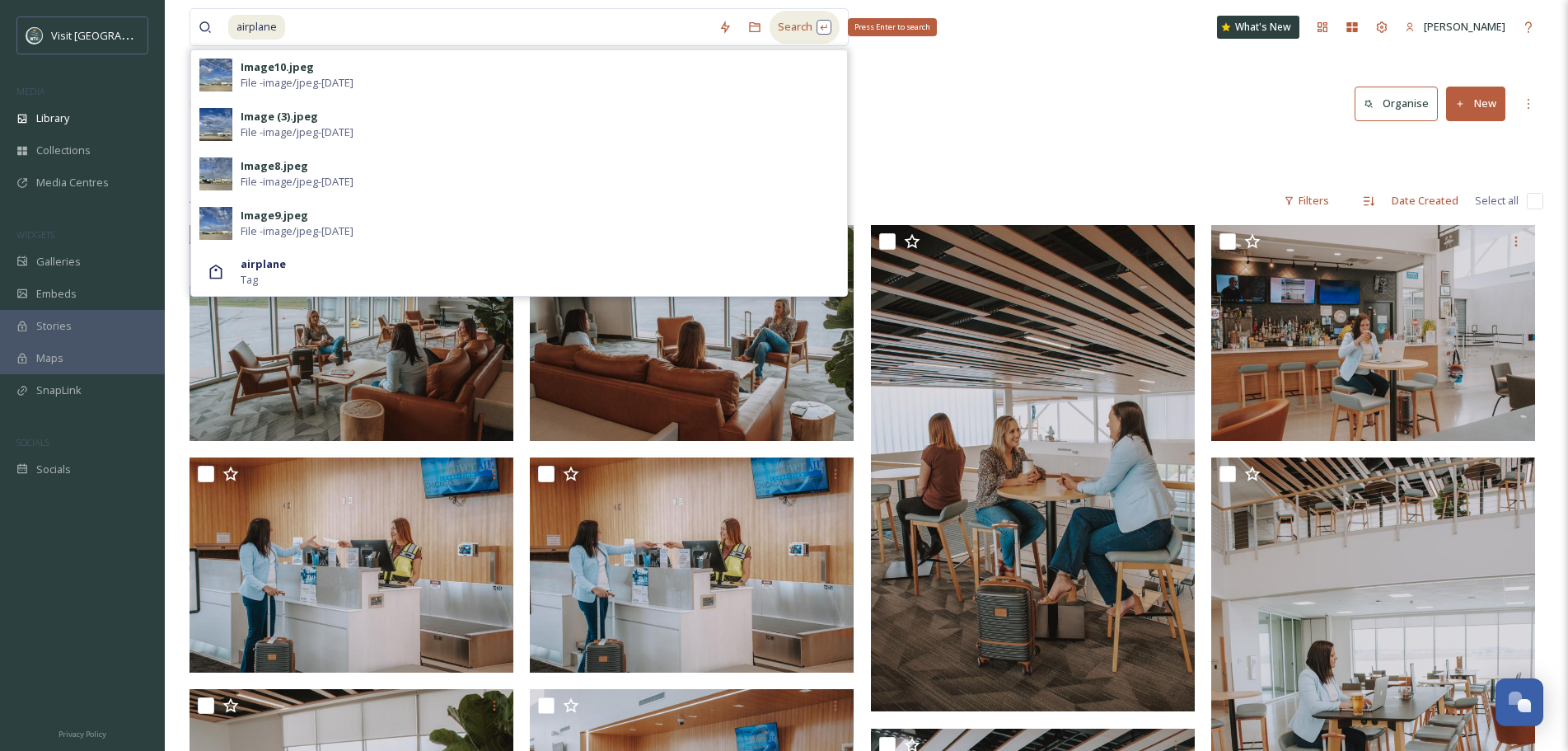
click at [778, 28] on div "Search Press Enter to search" at bounding box center [805, 26] width 70 height 32
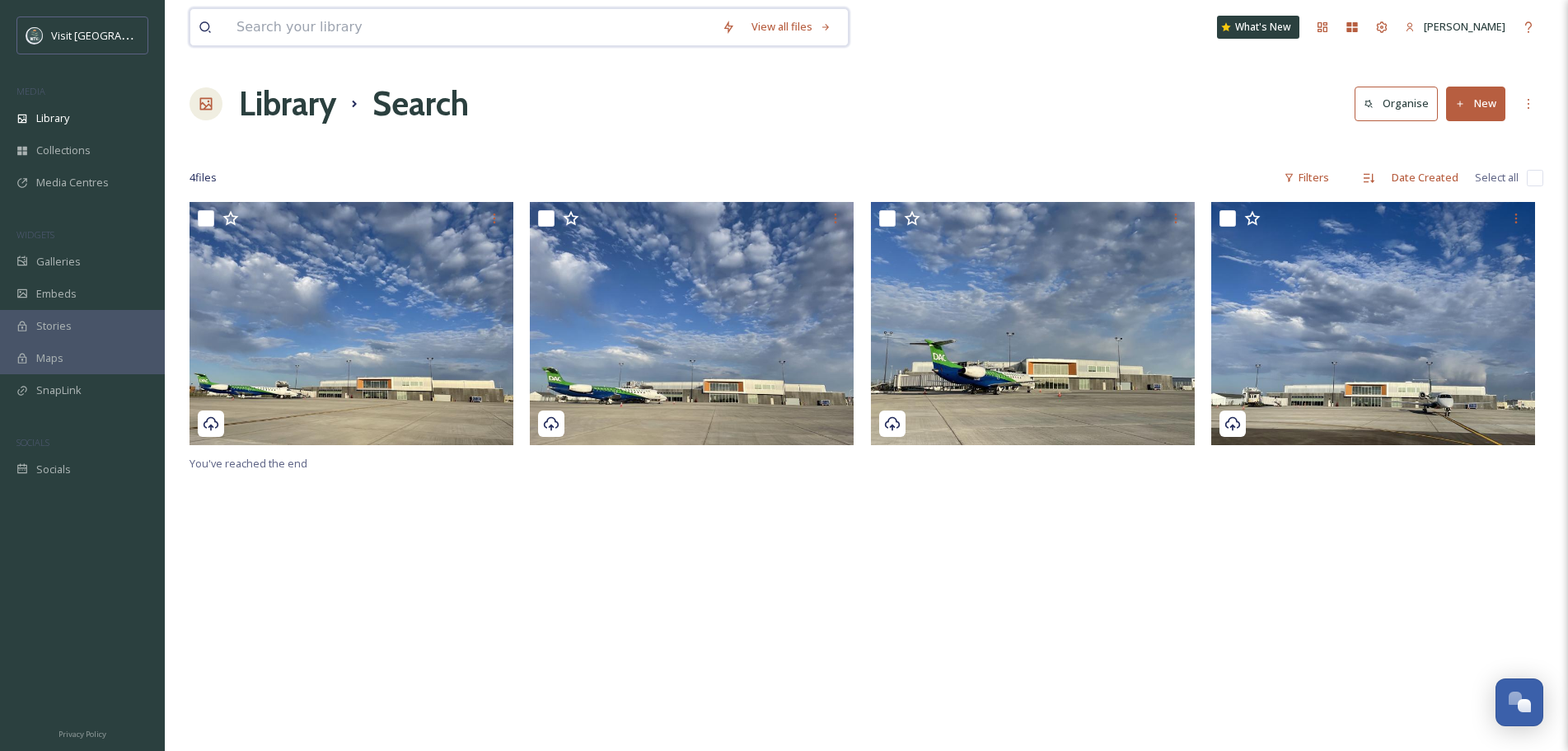
click at [377, 24] on input at bounding box center [471, 26] width 485 height 36
type input "airport"
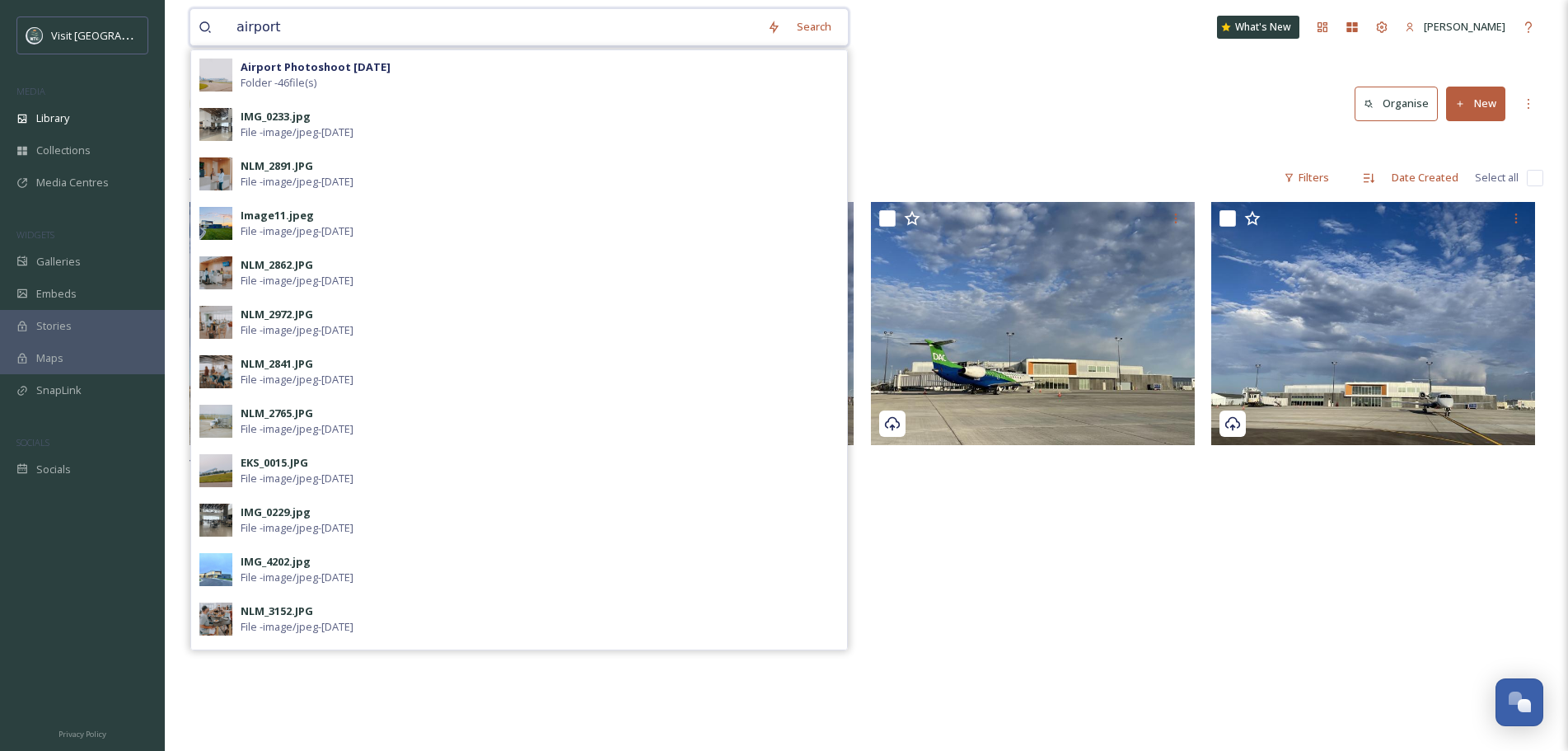
click at [305, 28] on input "airport" at bounding box center [493, 26] width 530 height 36
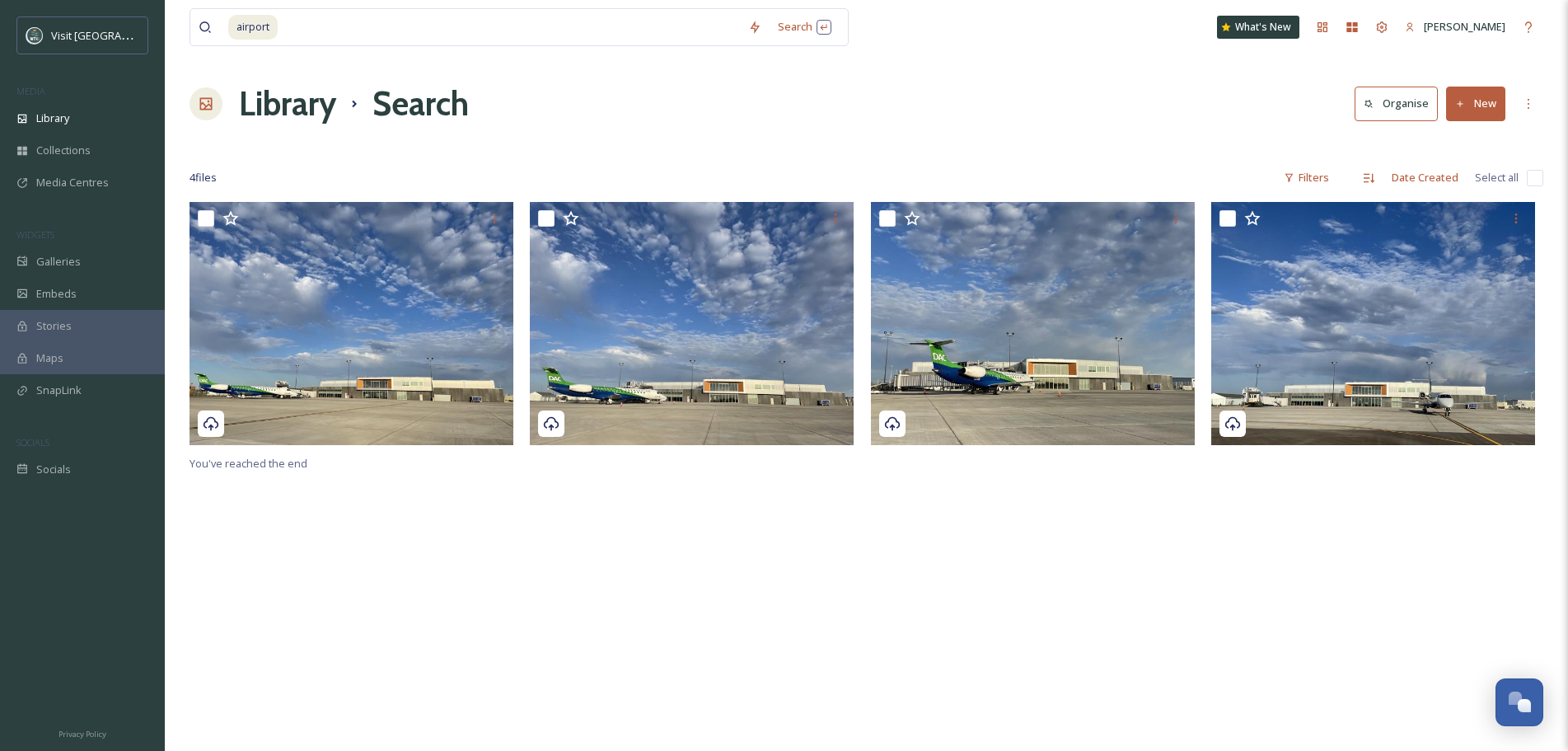
click at [960, 92] on div "Library Search Organise New" at bounding box center [866, 104] width 1354 height 49
click at [800, 30] on div "Search Press Enter to search" at bounding box center [805, 26] width 70 height 32
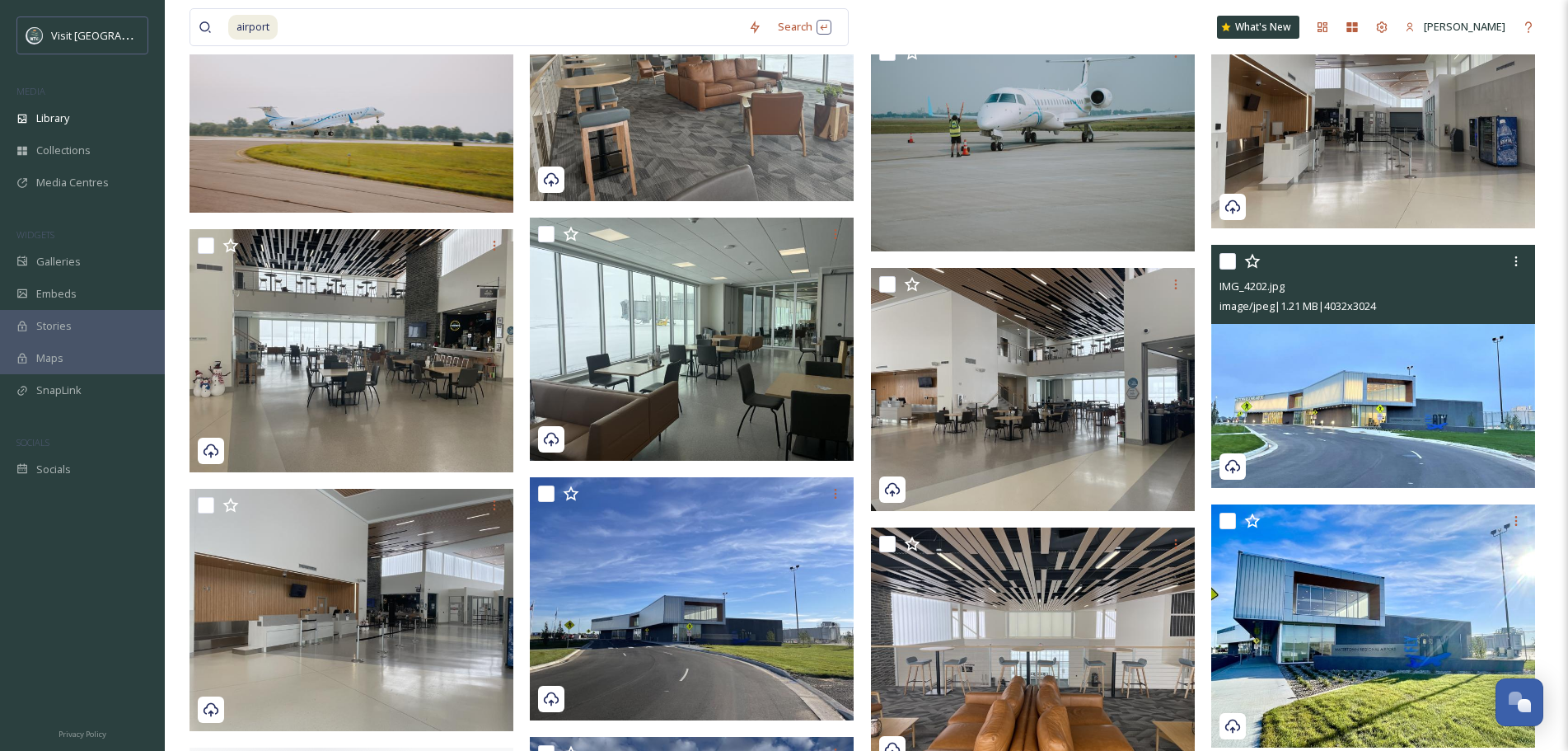
scroll to position [3533, 0]
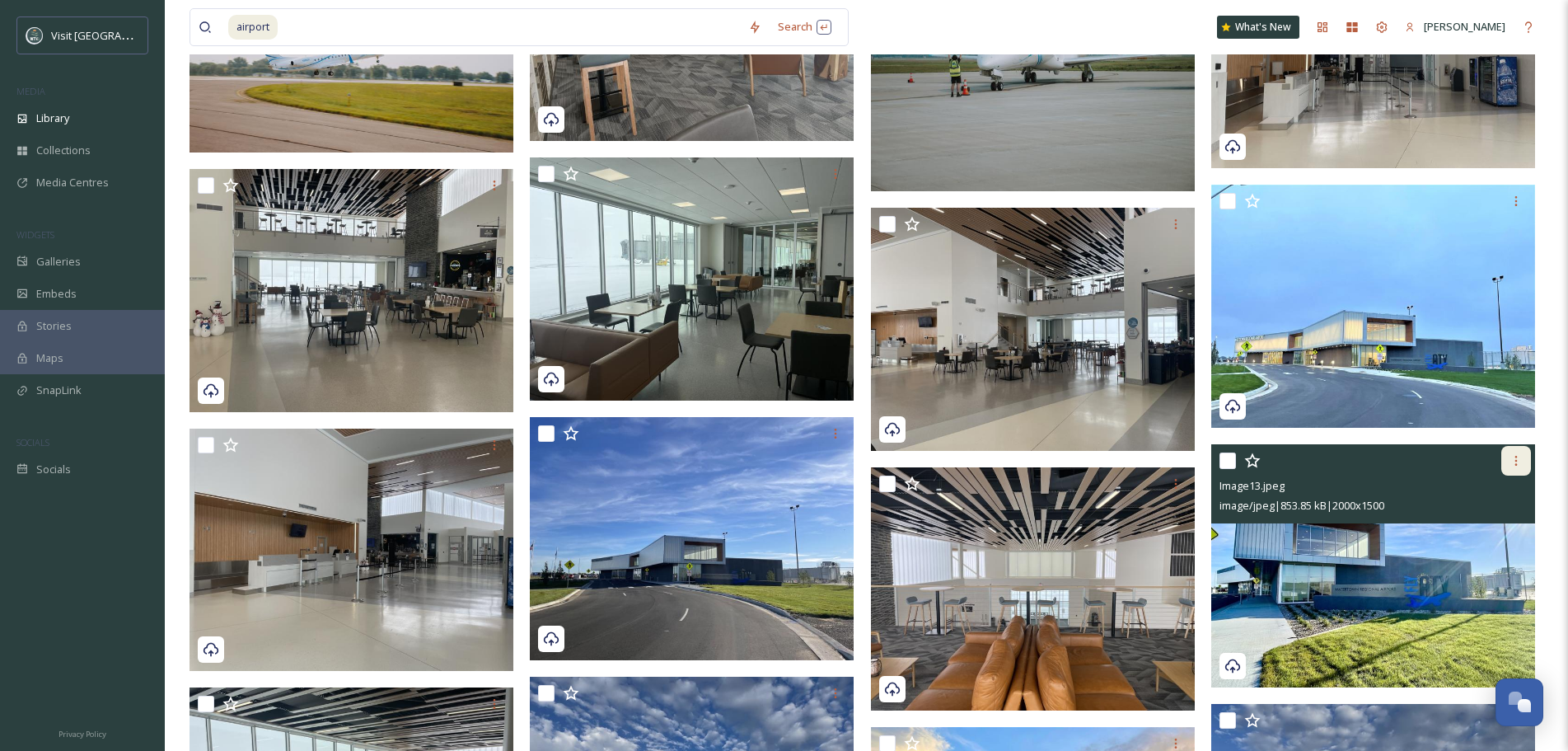
click at [1523, 457] on div at bounding box center [1516, 460] width 29 height 29
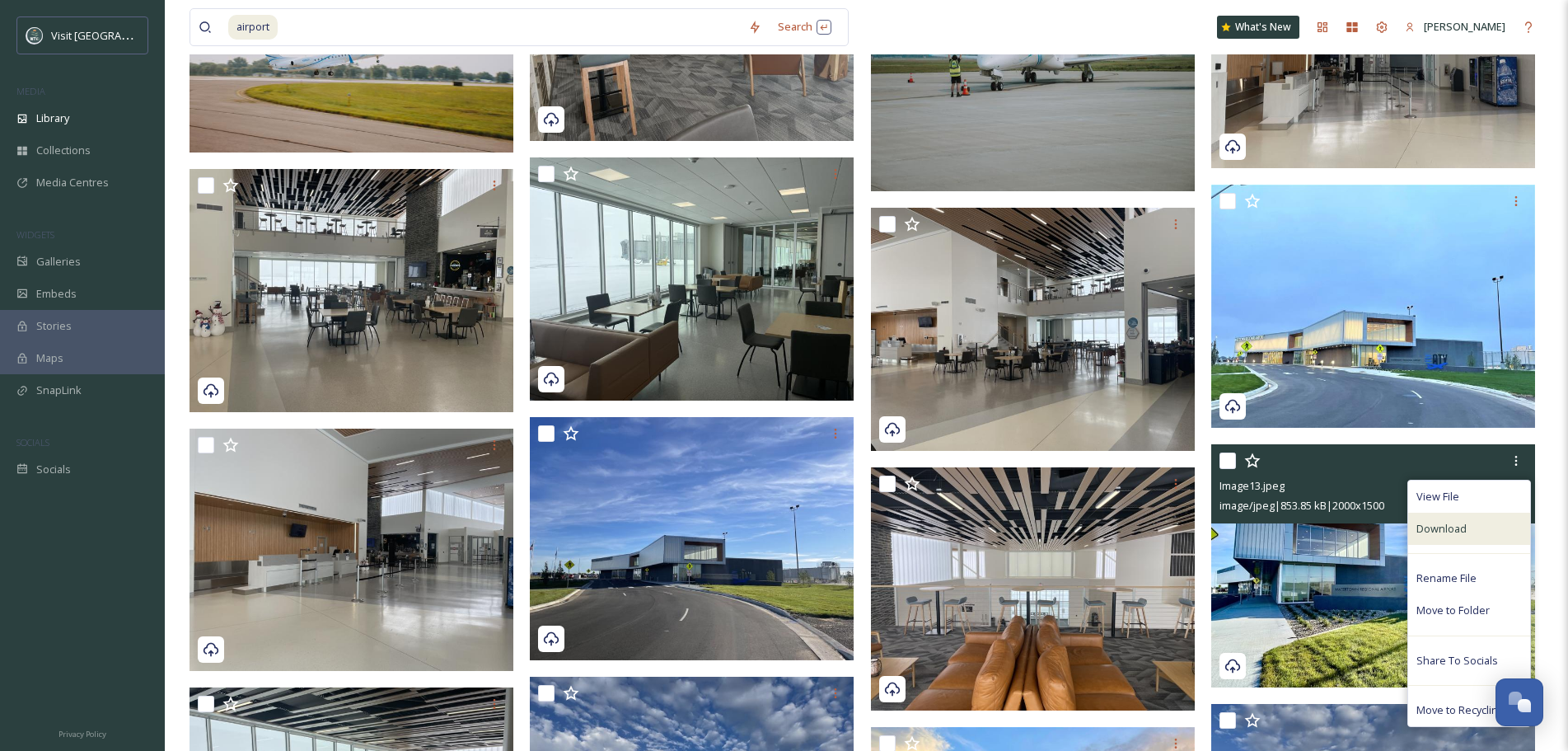
click at [1488, 529] on div "Download" at bounding box center [1468, 529] width 122 height 32
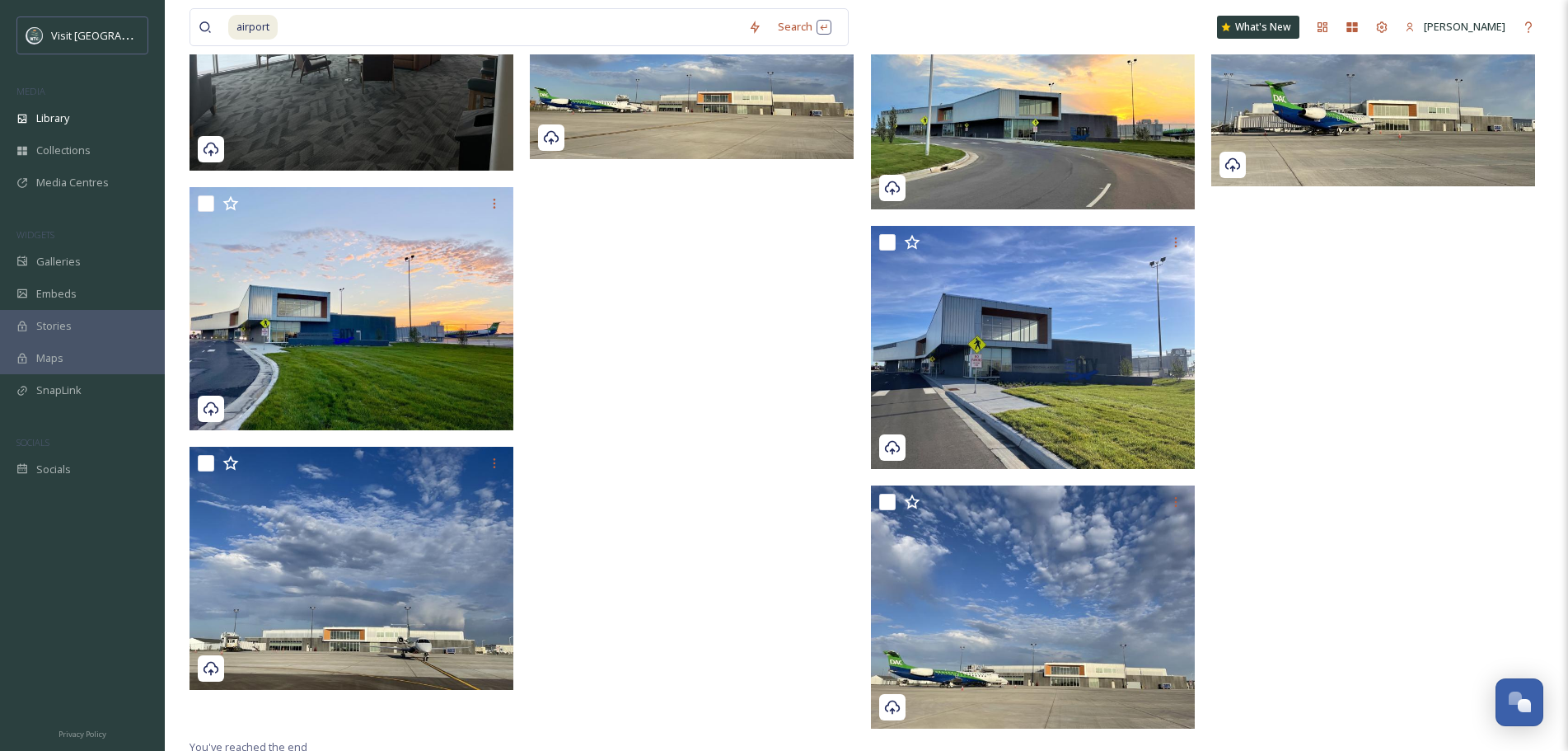
scroll to position [4298, 0]
